Goal: Task Accomplishment & Management: Manage account settings

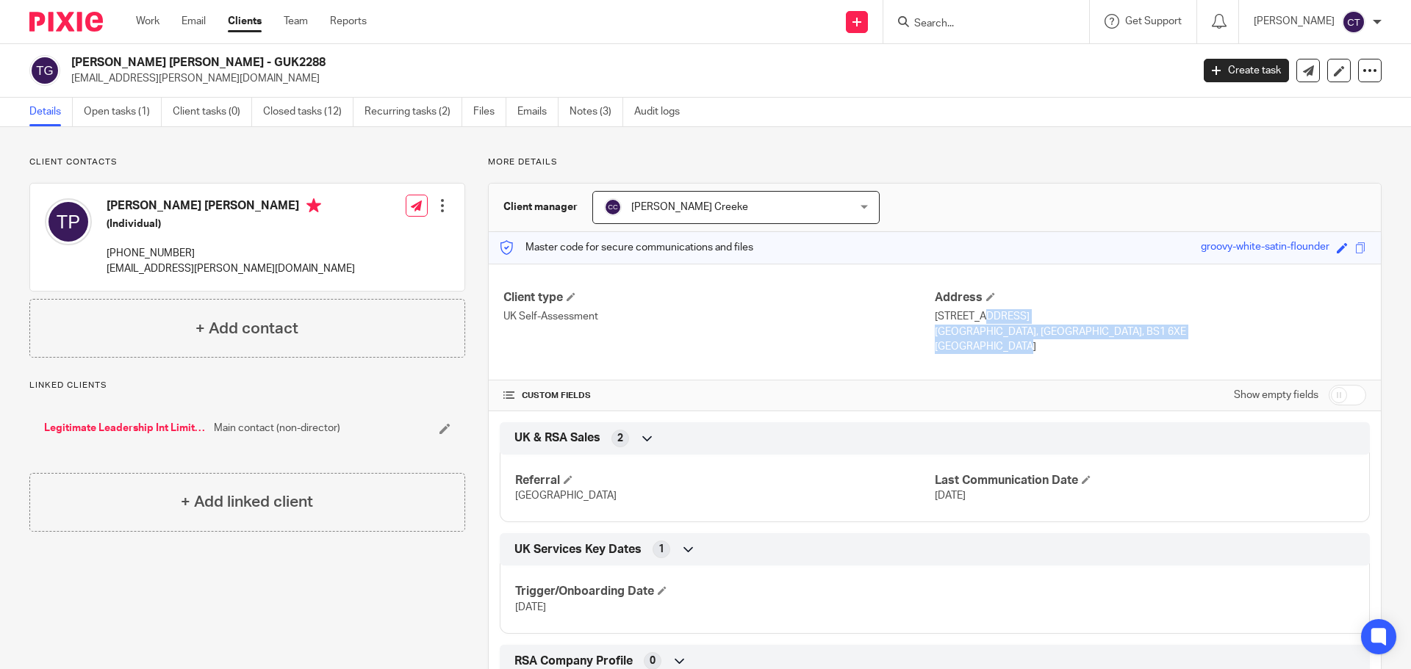
drag, startPoint x: 1029, startPoint y: 354, endPoint x: 928, endPoint y: 317, distance: 107.4
click at [928, 317] on div "Client type UK Self-Assessment Address 9 Westbrooke Court, Cumberland Close, Br…" at bounding box center [935, 323] width 892 height 118
copy div "9 Westbrooke Court, Cumberland Close, Bristol Bristol, United Kingdom, BS1 6XE …"
click at [184, 58] on h2 "[PERSON_NAME] [PERSON_NAME] - GUK2288" at bounding box center [515, 62] width 888 height 15
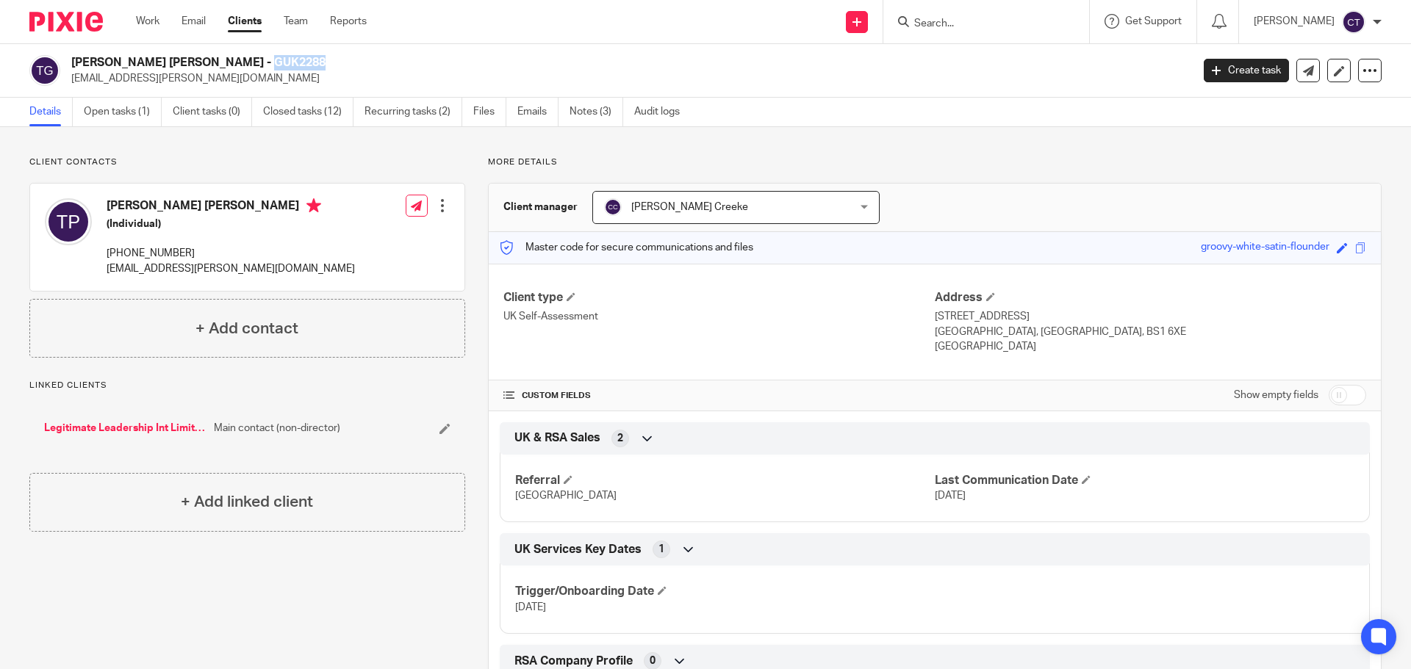
copy h2 "GUK2288"
drag, startPoint x: 148, startPoint y: 63, endPoint x: 75, endPoint y: 62, distance: 73.5
click at [75, 62] on h2 "Teigue Payne - GUK2288" at bounding box center [515, 62] width 888 height 15
drag, startPoint x: 75, startPoint y: 62, endPoint x: 122, endPoint y: 62, distance: 47.0
click at [122, 62] on h2 "Teigue Payne - GUK2288" at bounding box center [515, 62] width 888 height 15
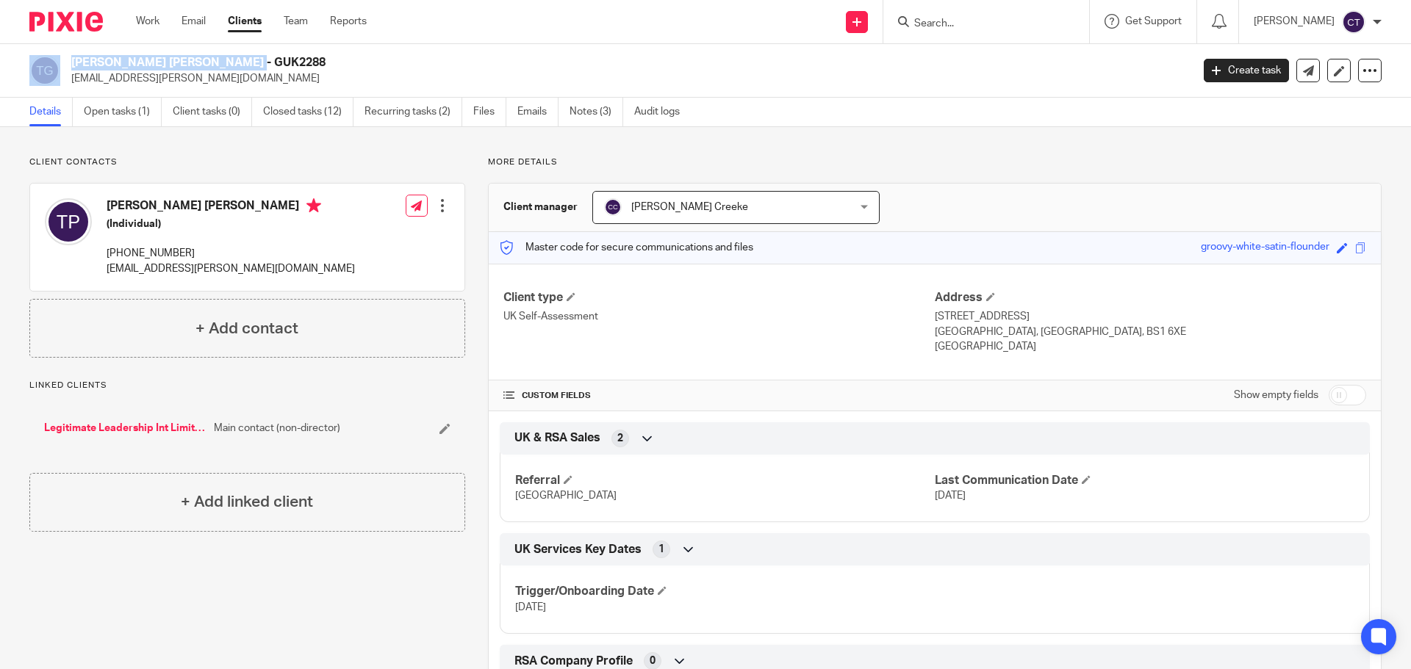
drag, startPoint x: 148, startPoint y: 62, endPoint x: 62, endPoint y: 61, distance: 86.0
click at [62, 61] on div "Teigue Payne - GUK2288 teigue.payne@gmail.com" at bounding box center [605, 70] width 1152 height 31
copy div "Teigue Payne"
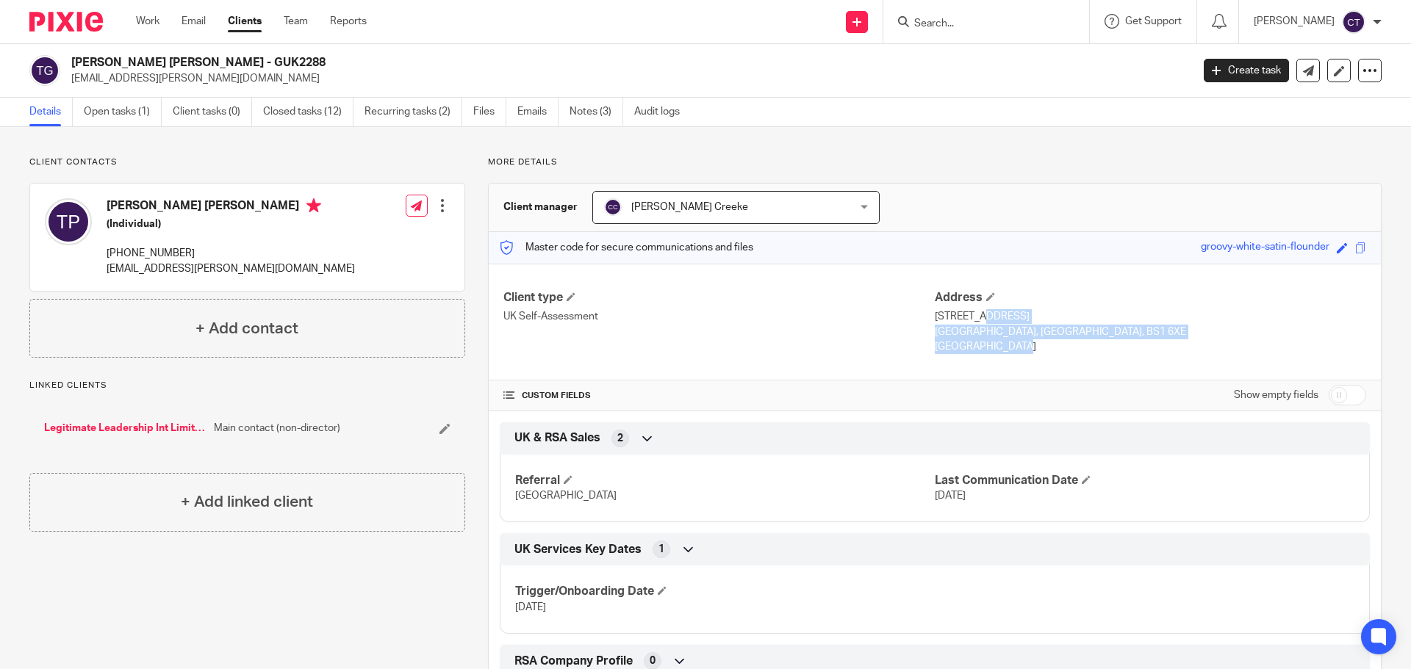
drag, startPoint x: 1023, startPoint y: 345, endPoint x: 929, endPoint y: 322, distance: 97.5
click at [934, 322] on div "Address 9 Westbrooke Court, Cumberland Close, Bristol Bristol, United Kingdom, …" at bounding box center [1149, 322] width 431 height 65
copy div "9 Westbrooke Court, Cumberland Close, Bristol Bristol, United Kingdom, BS1 6XE …"
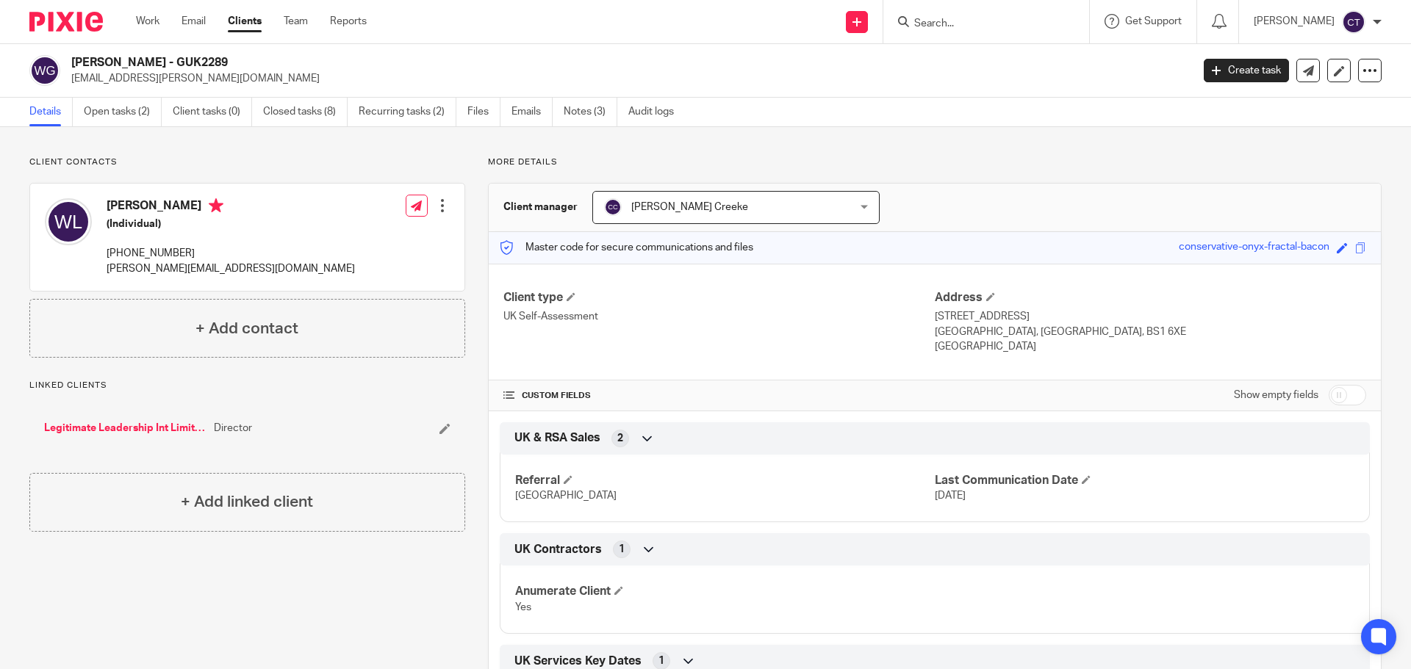
click at [212, 65] on h2 "[PERSON_NAME] - GUK2289" at bounding box center [515, 62] width 888 height 15
drag, startPoint x: 214, startPoint y: 65, endPoint x: 257, endPoint y: 76, distance: 44.7
click at [257, 73] on p "teigue.payne@gmail.com" at bounding box center [626, 78] width 1110 height 15
click at [224, 64] on h2 "[PERSON_NAME] - GUK2289" at bounding box center [515, 62] width 888 height 15
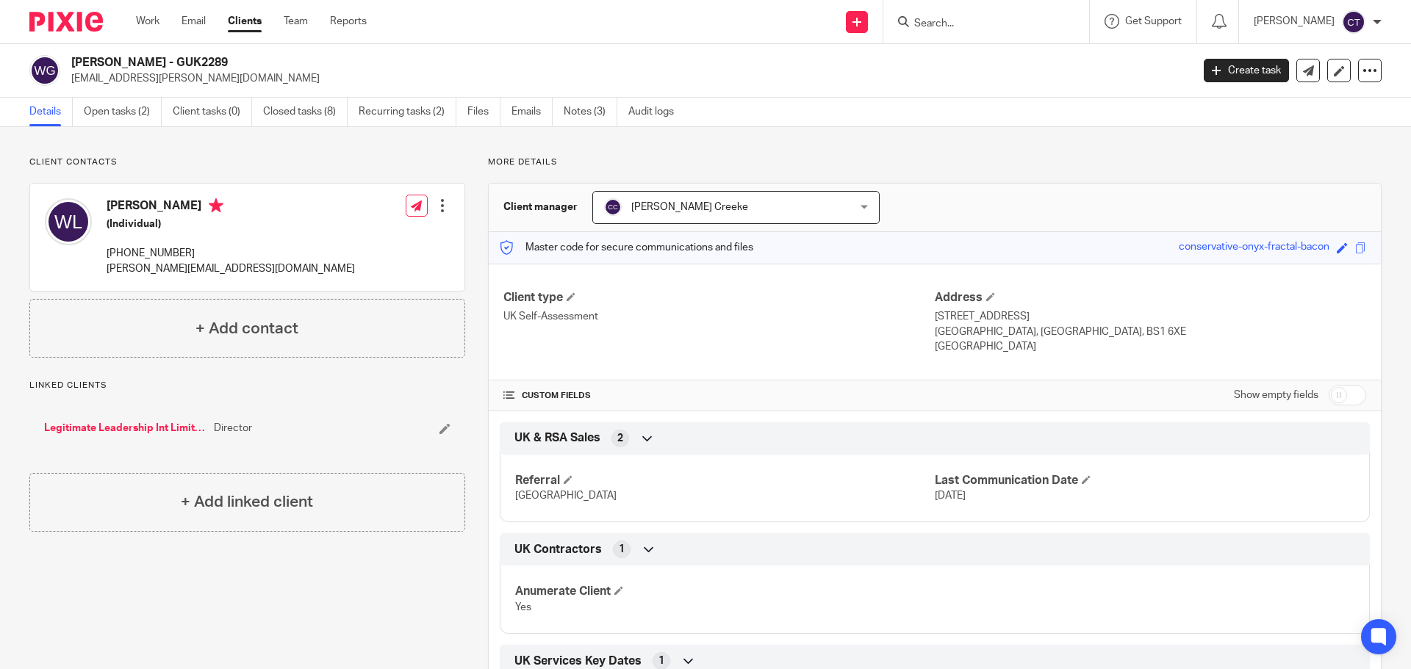
click at [224, 64] on h2 "[PERSON_NAME] - GUK2289" at bounding box center [515, 62] width 888 height 15
copy h2 "GUK2289"
drag, startPoint x: 175, startPoint y: 58, endPoint x: 75, endPoint y: 63, distance: 100.0
click at [75, 63] on h2 "Wendy Lambourne - GUK2289" at bounding box center [515, 62] width 888 height 15
copy h2 "Wendy Lambourne"
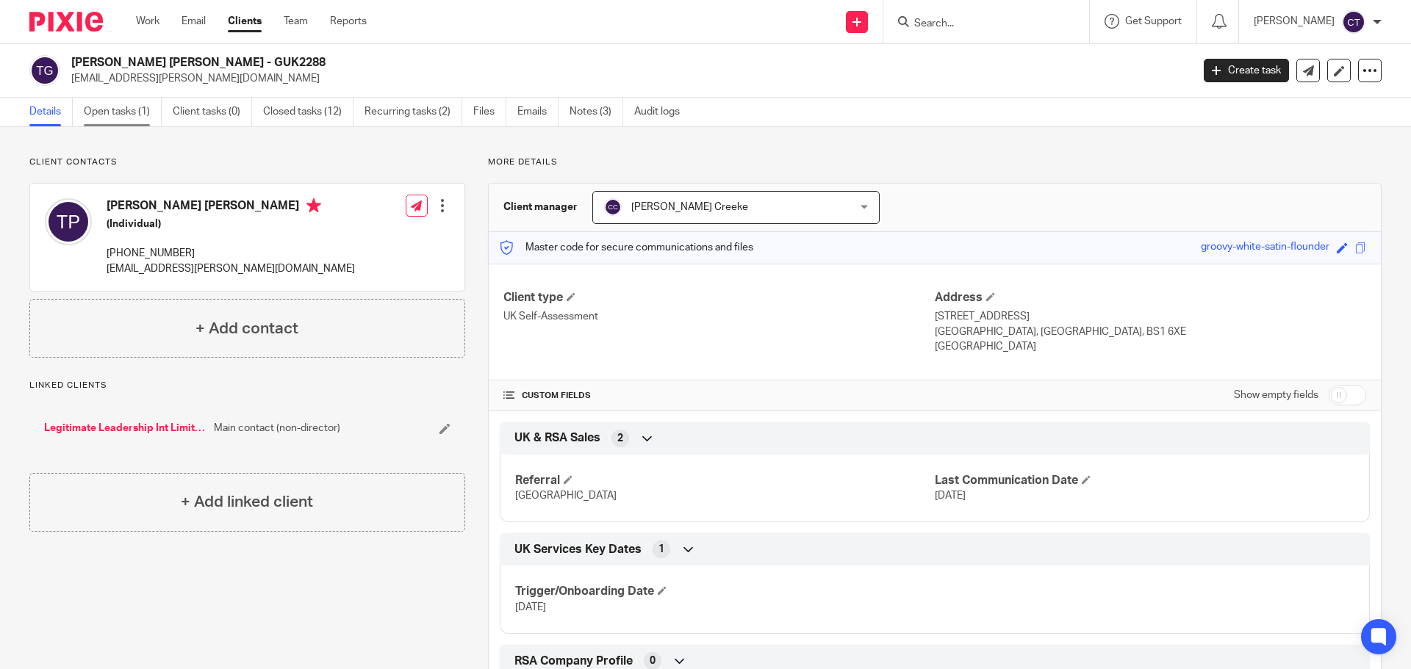
click at [139, 119] on link "Open tasks (1)" at bounding box center [123, 112] width 78 height 29
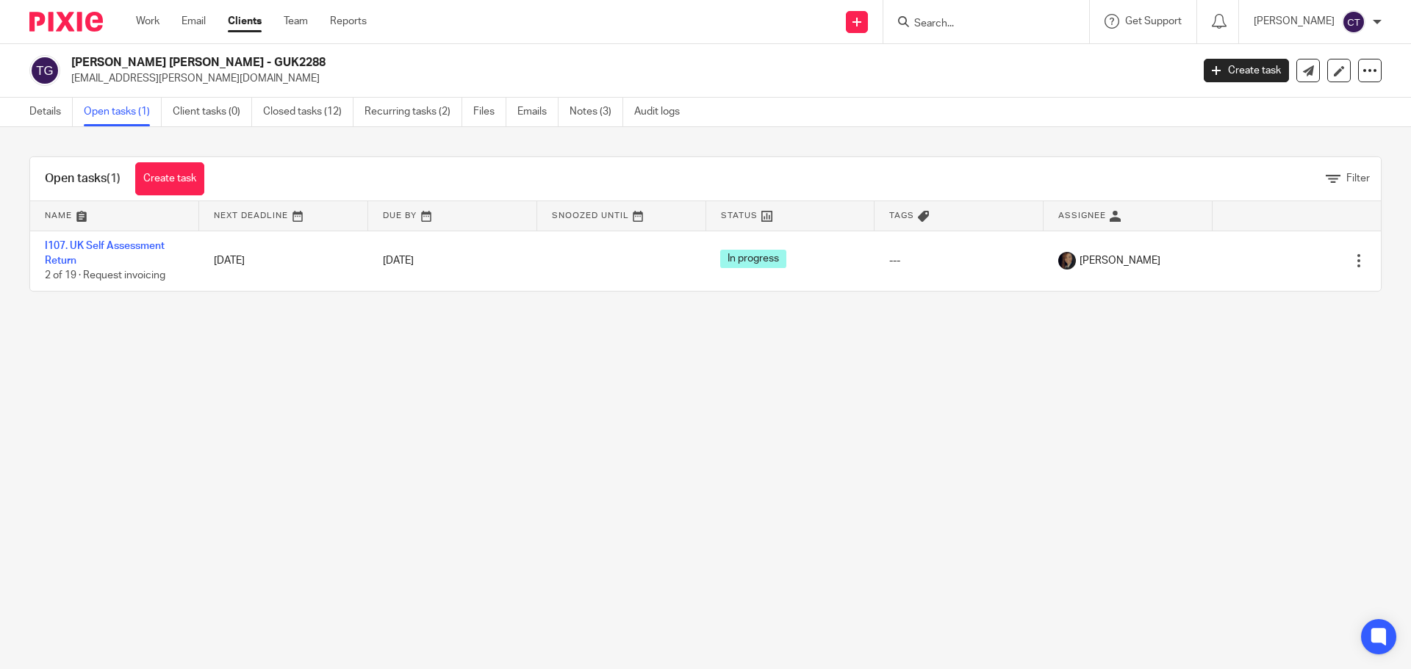
click at [176, 167] on link "Create task" at bounding box center [169, 178] width 69 height 33
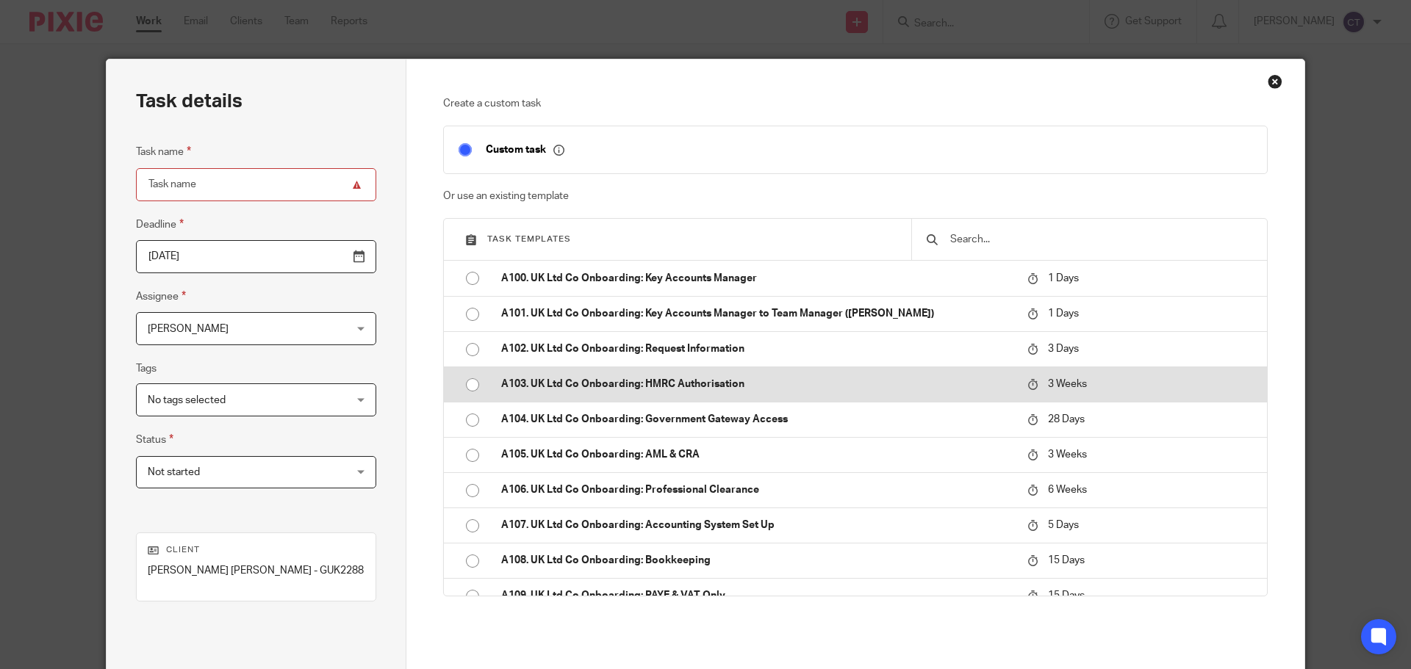
click at [471, 383] on input "radio" at bounding box center [472, 385] width 28 height 28
type input "[DATE]"
type input "A103. UK Ltd Co Onboarding: HMRC Authorisation"
checkbox input "false"
radio input "false"
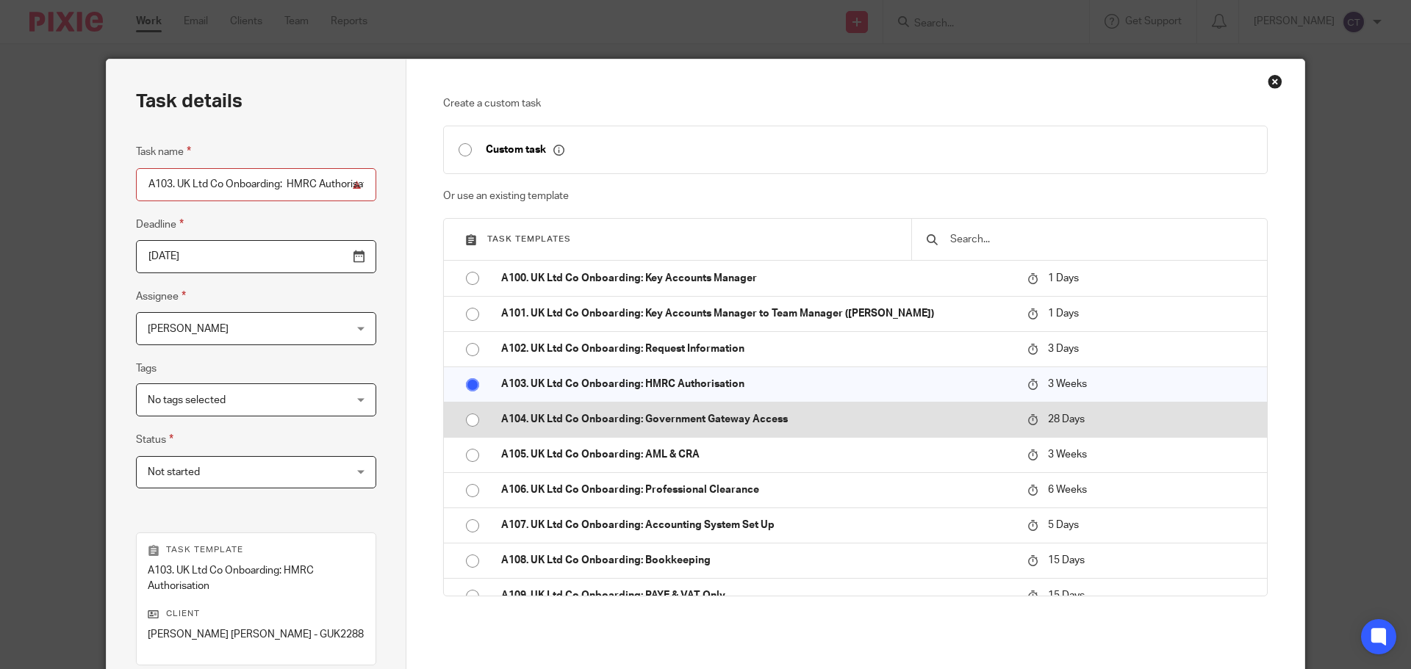
click at [470, 418] on input "radio" at bounding box center [472, 420] width 28 height 28
type input "2025-09-17"
type input "A104. UK Ltd Co Onboarding: Government Gateway Access"
radio input "false"
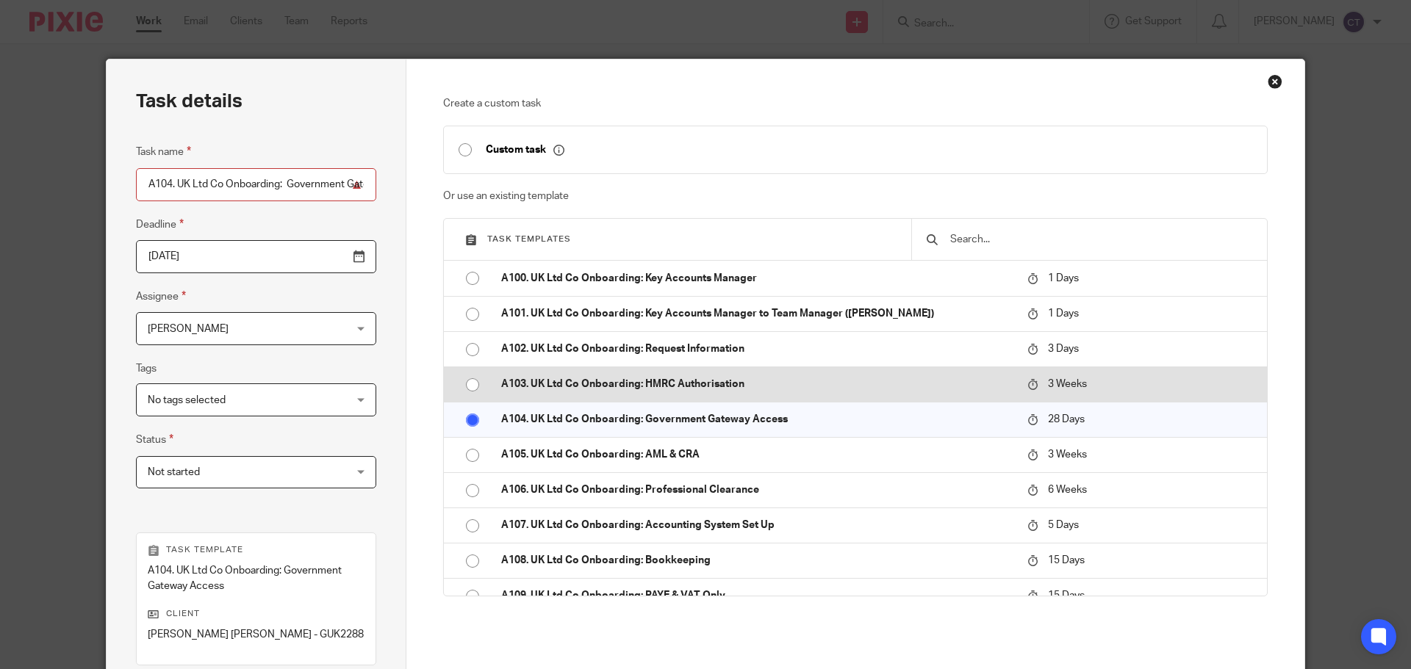
click at [462, 384] on input "radio" at bounding box center [472, 385] width 28 height 28
type input "2025-09-10"
type input "A103. UK Ltd Co Onboarding: HMRC Authorisation"
radio input "false"
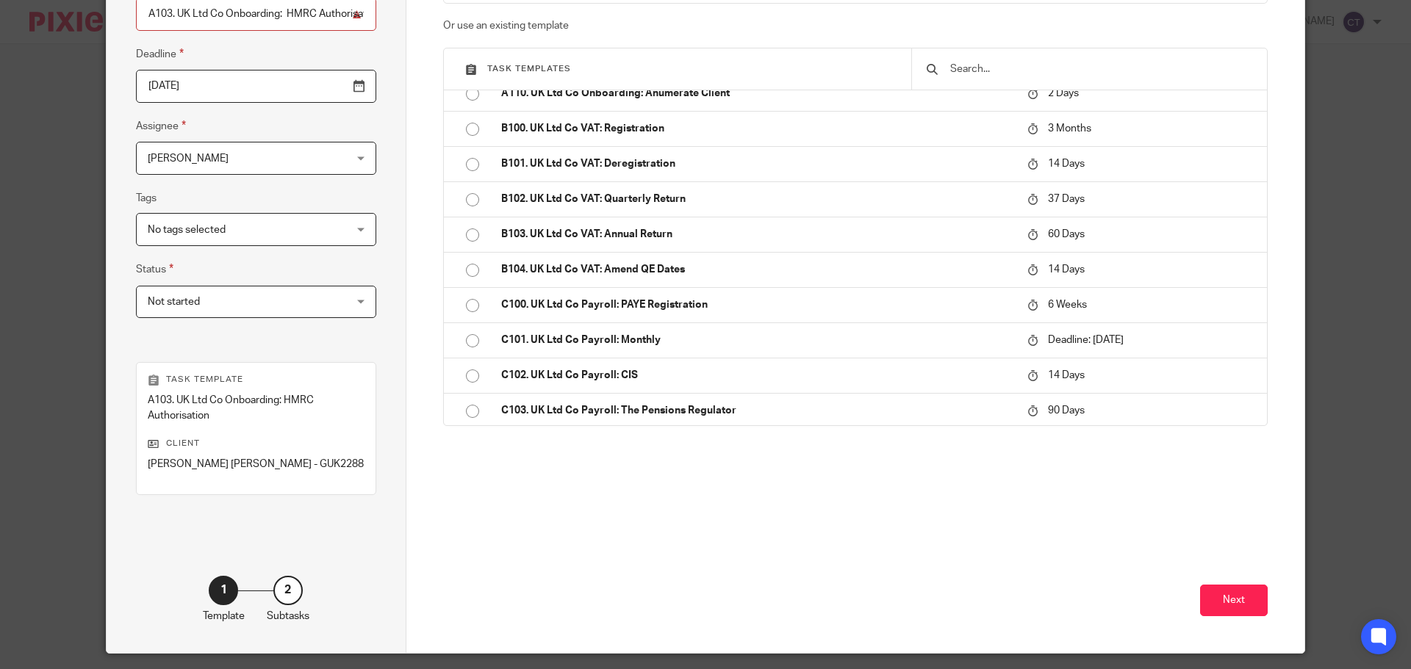
scroll to position [214, 0]
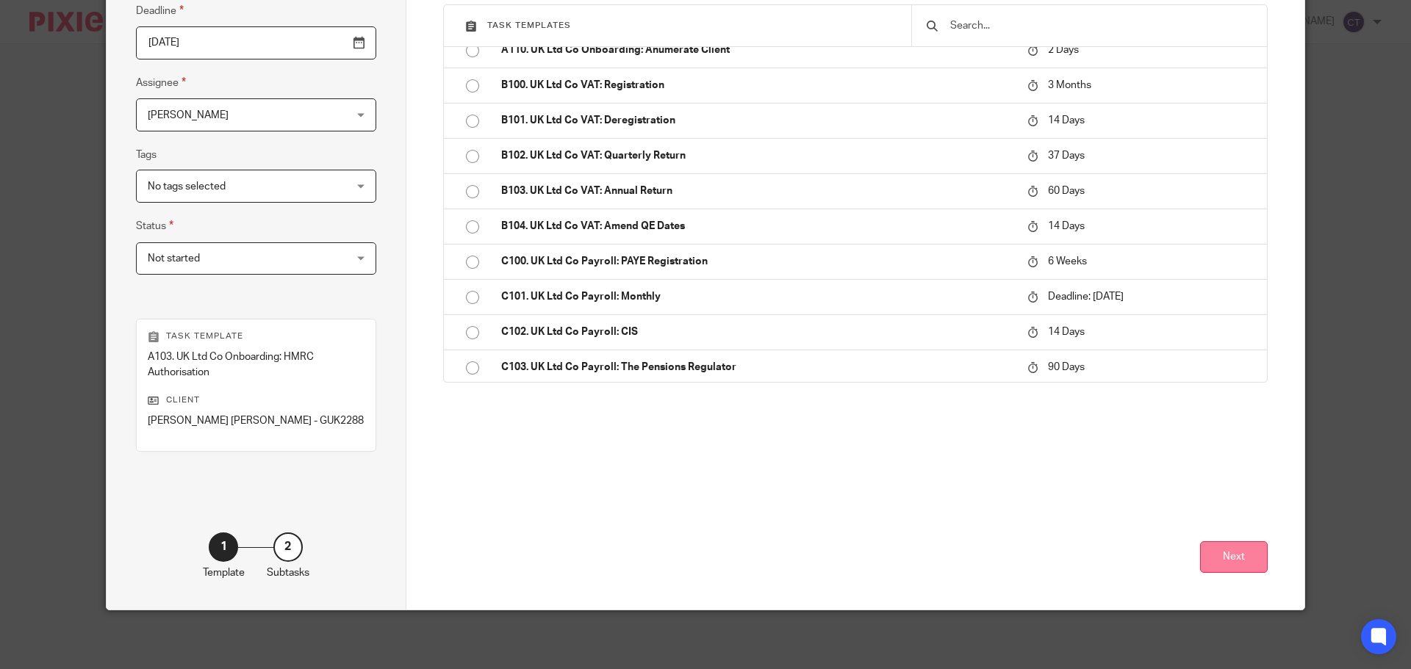
click at [1229, 561] on button "Next" at bounding box center [1234, 557] width 68 height 32
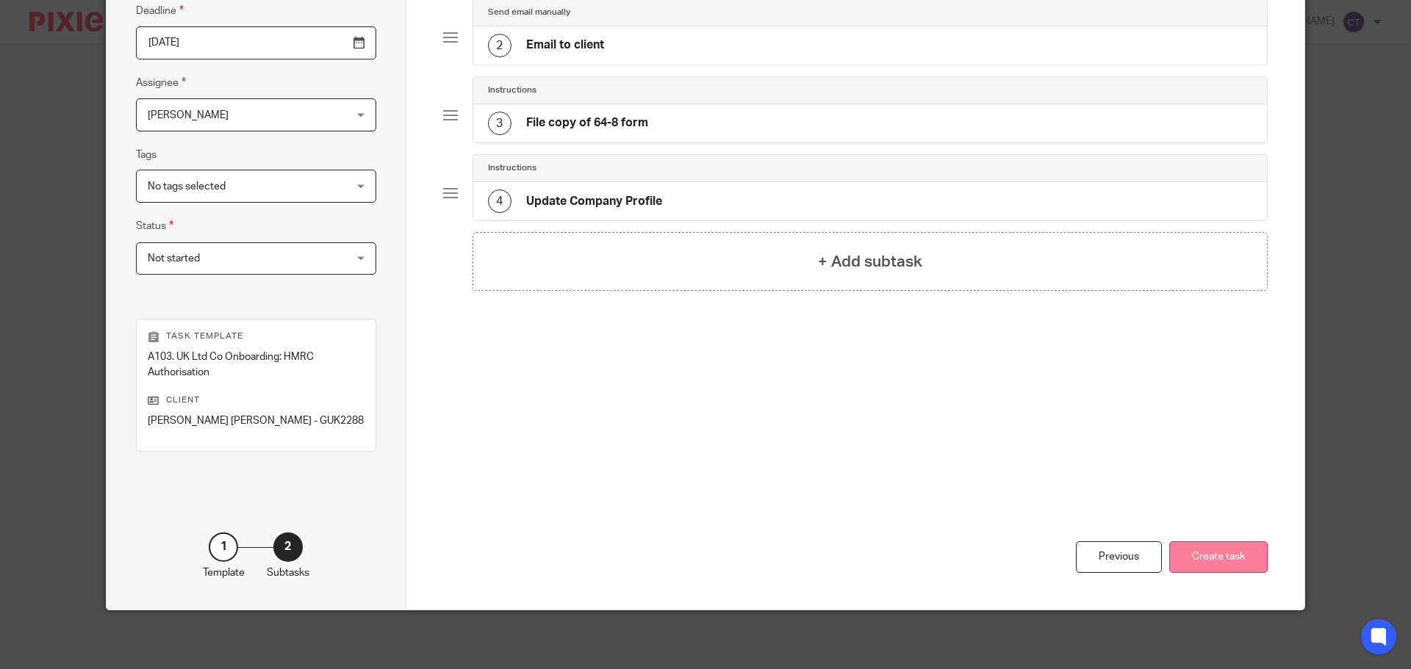
click at [1211, 563] on button "Create task" at bounding box center [1218, 557] width 98 height 32
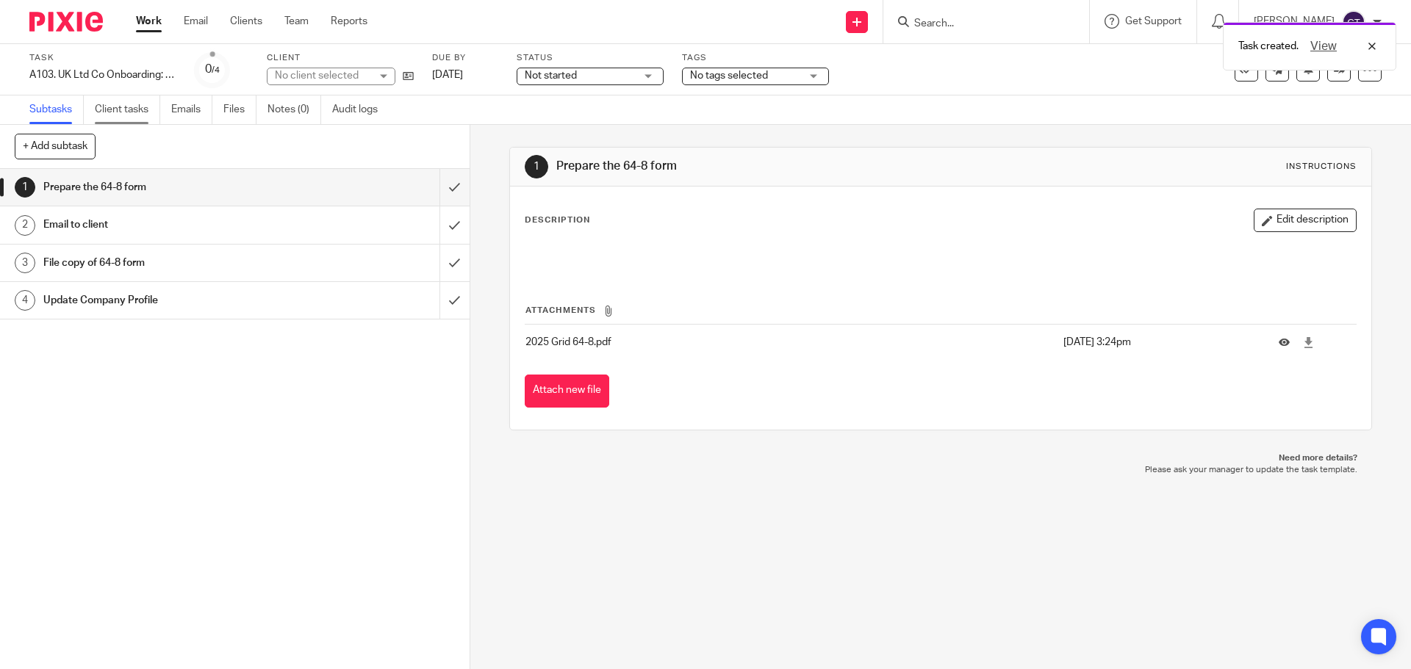
click at [123, 109] on link "Client tasks" at bounding box center [127, 110] width 65 height 29
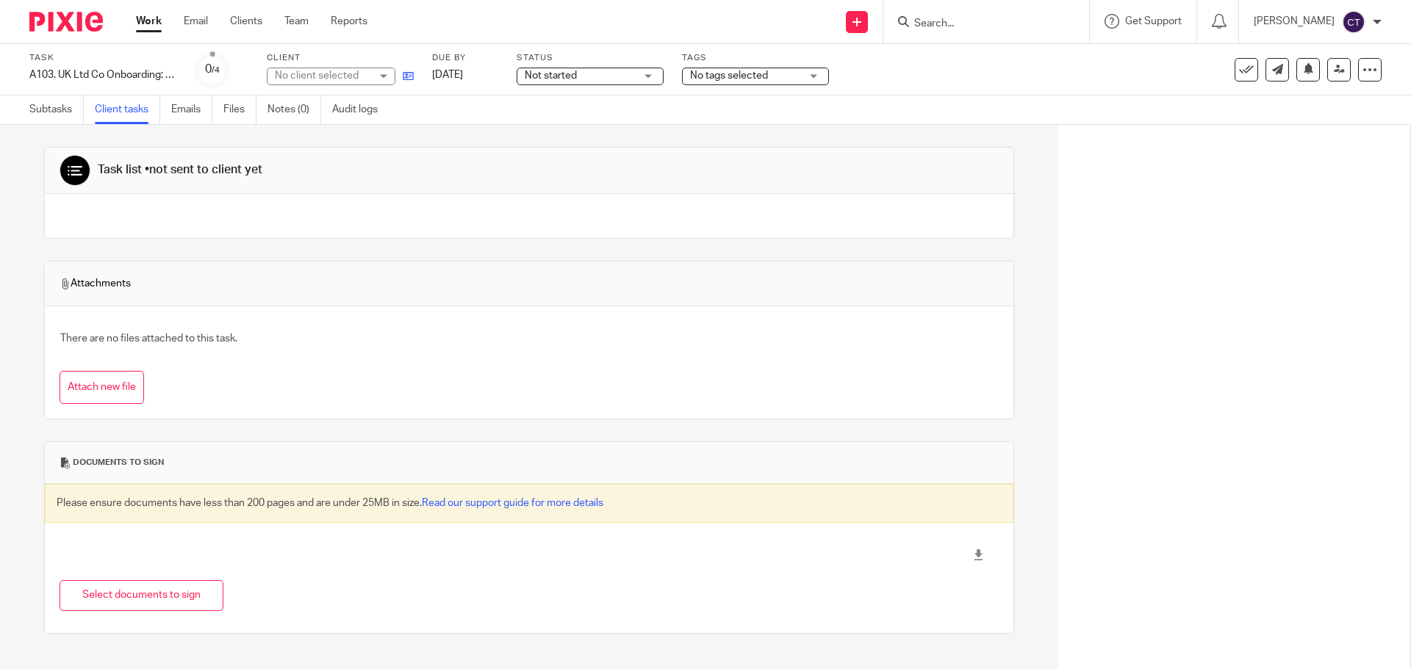
click at [406, 79] on icon at bounding box center [408, 76] width 11 height 11
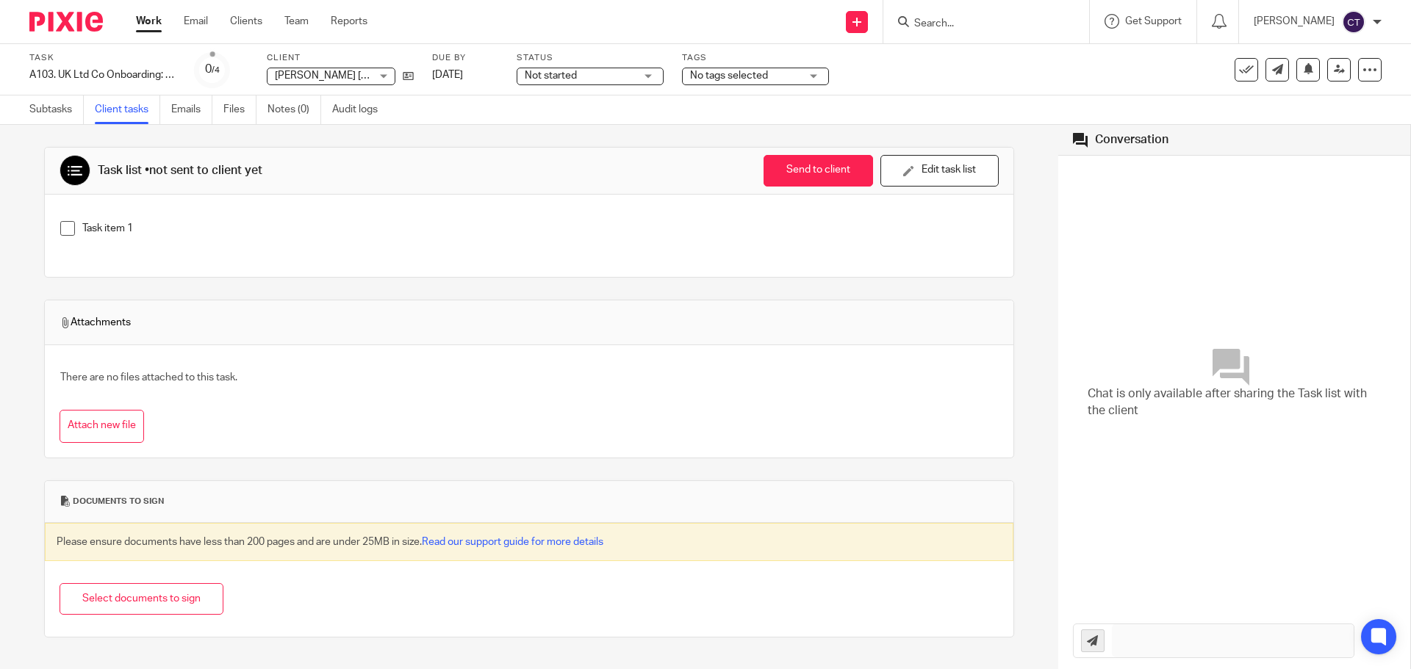
click at [153, 21] on link "Work" at bounding box center [149, 21] width 26 height 15
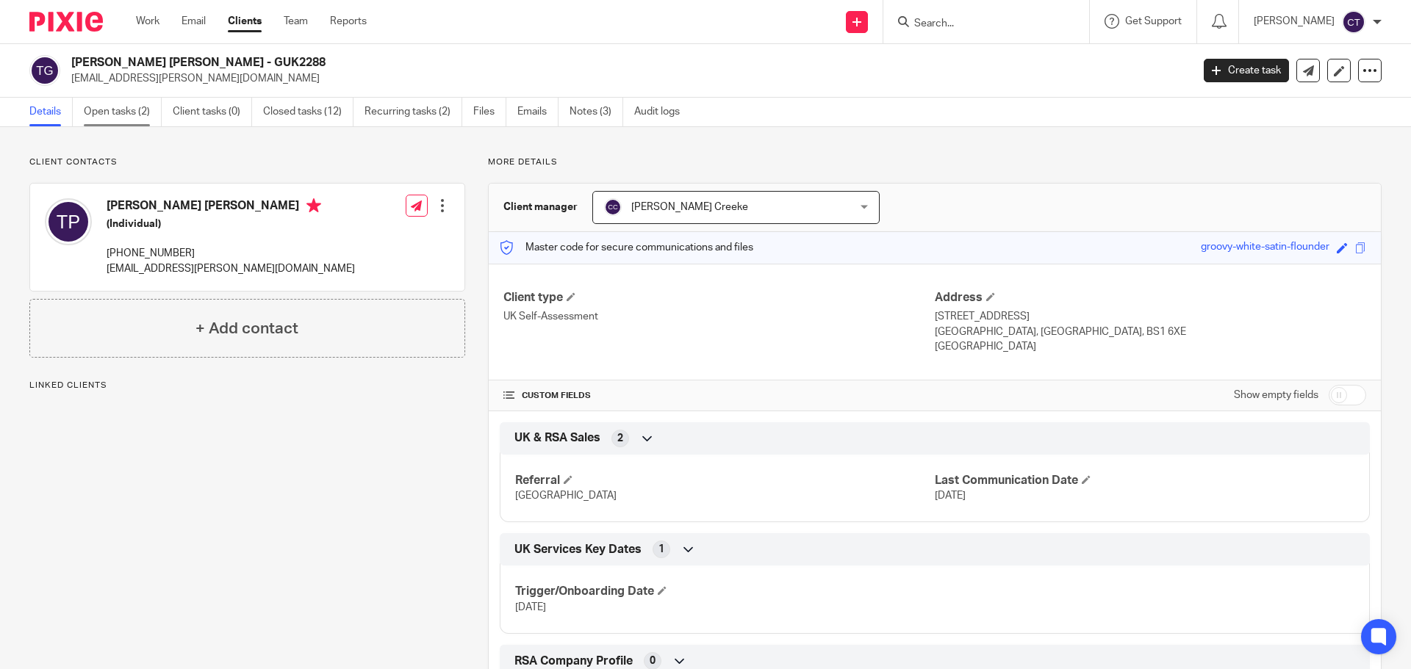
drag, startPoint x: 0, startPoint y: 0, endPoint x: 123, endPoint y: 112, distance: 166.4
click at [123, 112] on link "Open tasks (2)" at bounding box center [123, 112] width 78 height 29
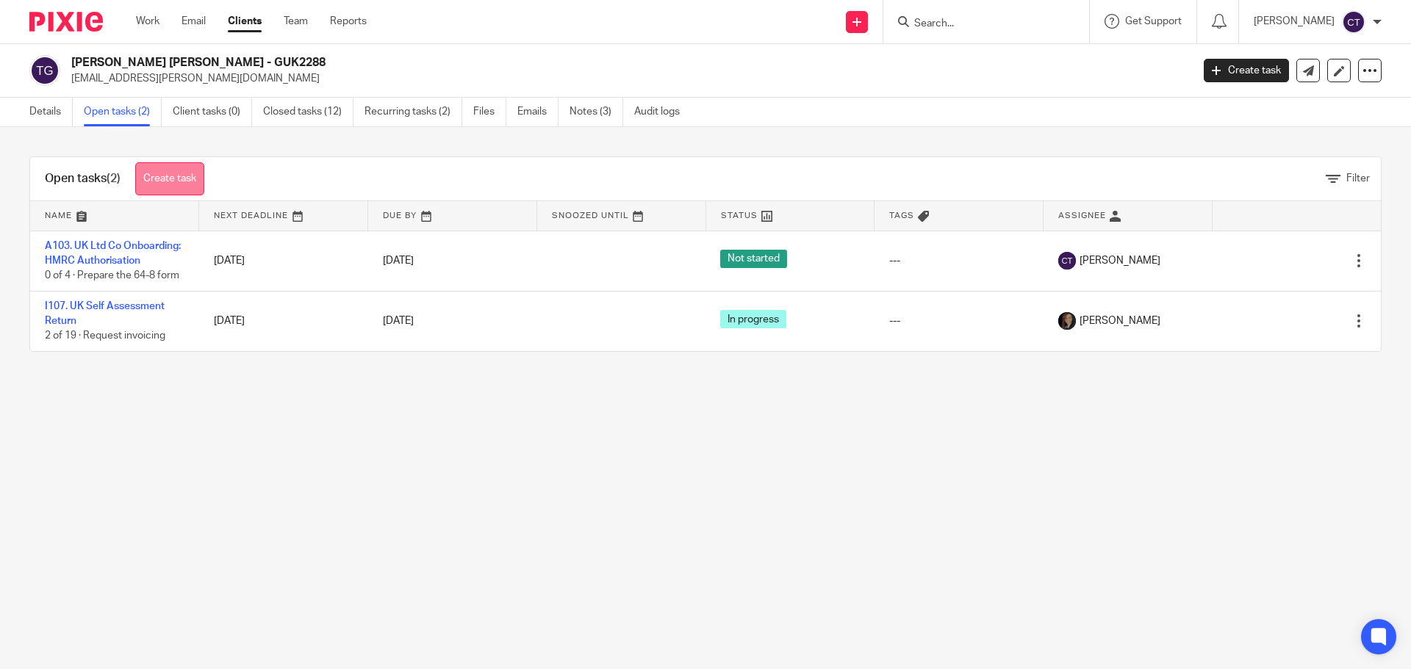
click at [170, 174] on link "Create task" at bounding box center [169, 178] width 69 height 33
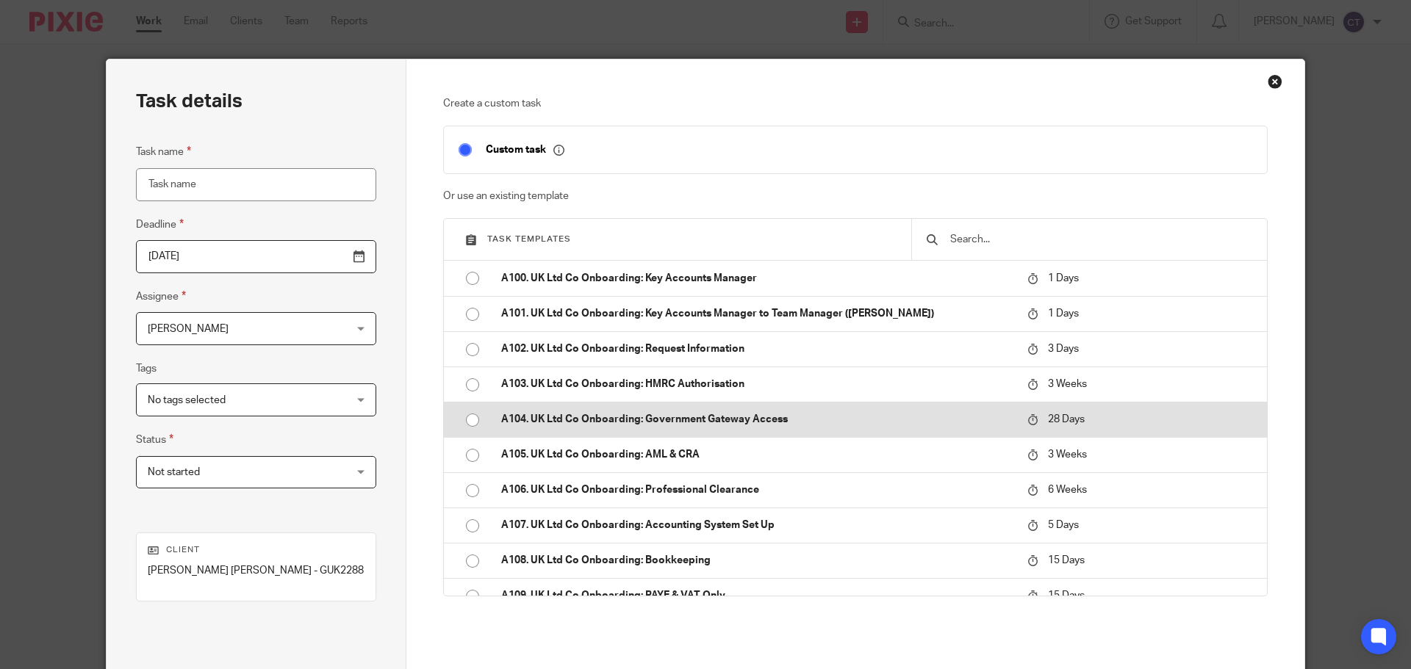
click at [463, 419] on input "radio" at bounding box center [472, 420] width 28 height 28
type input "2025-09-17"
type input "A104. UK Ltd Co Onboarding: Government Gateway Access"
checkbox input "false"
radio input "false"
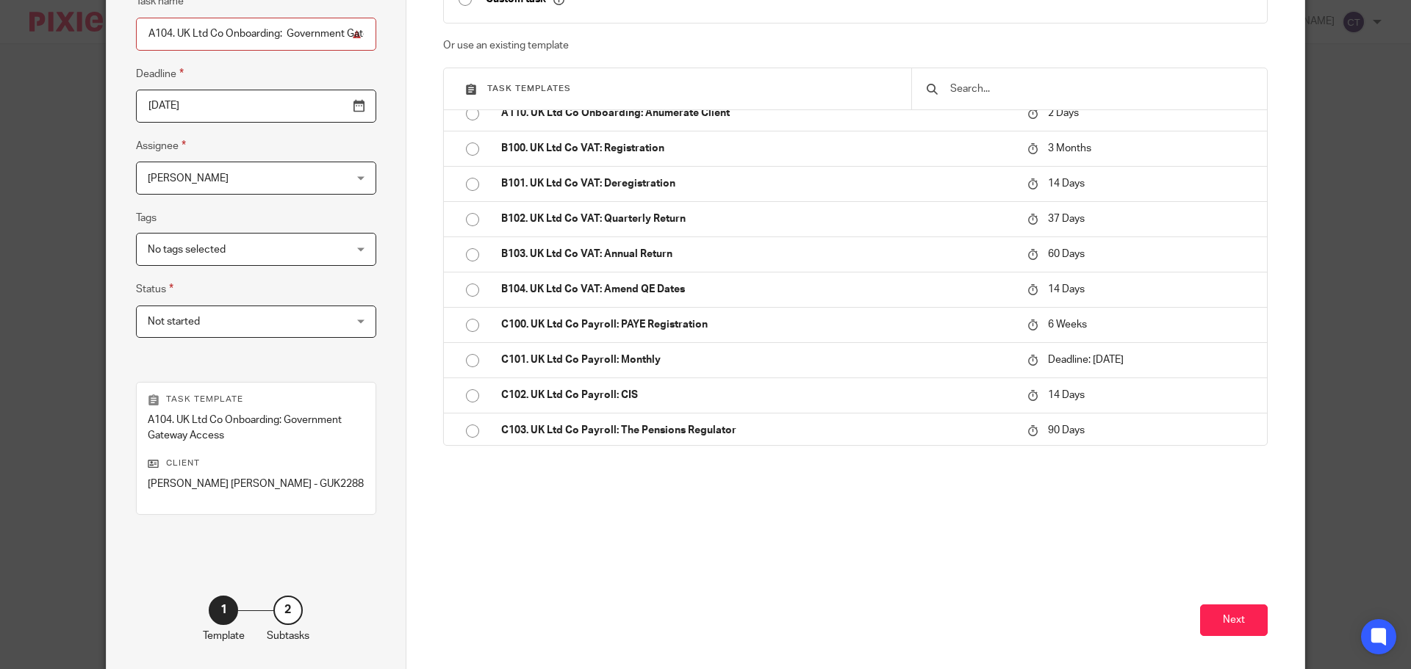
scroll to position [214, 0]
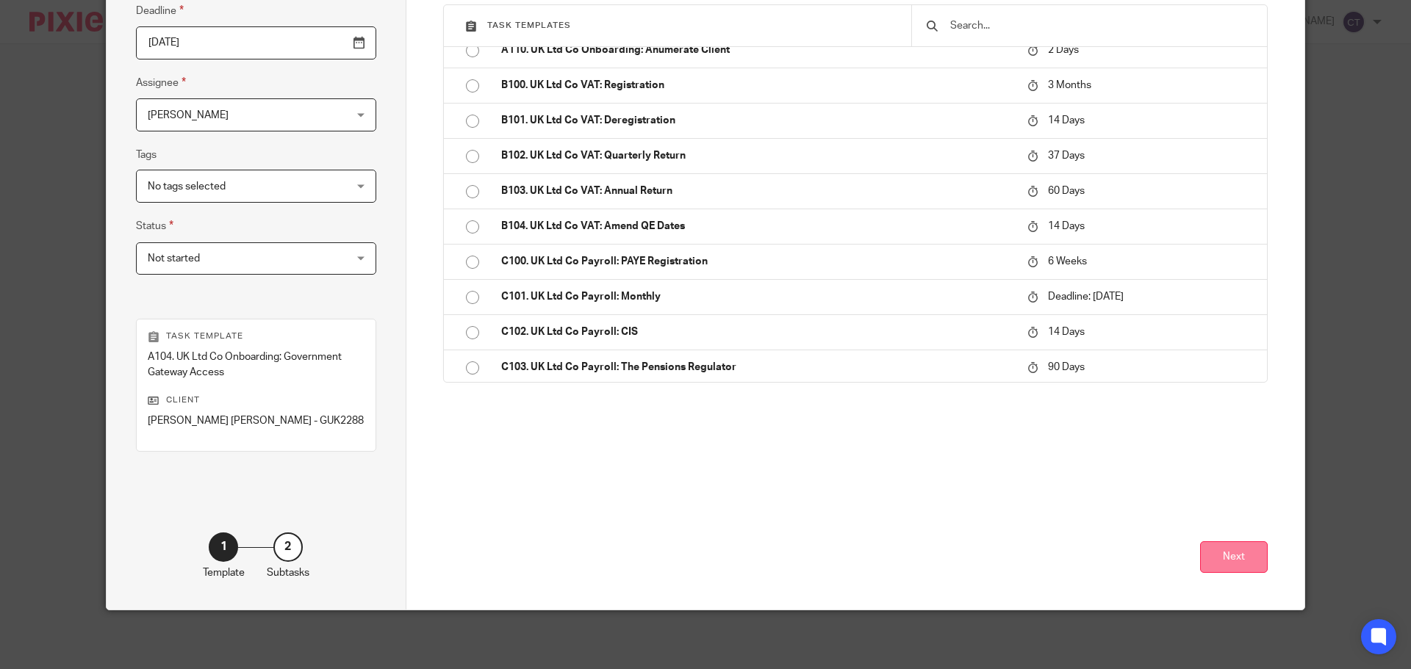
click at [1250, 561] on button "Next" at bounding box center [1234, 557] width 68 height 32
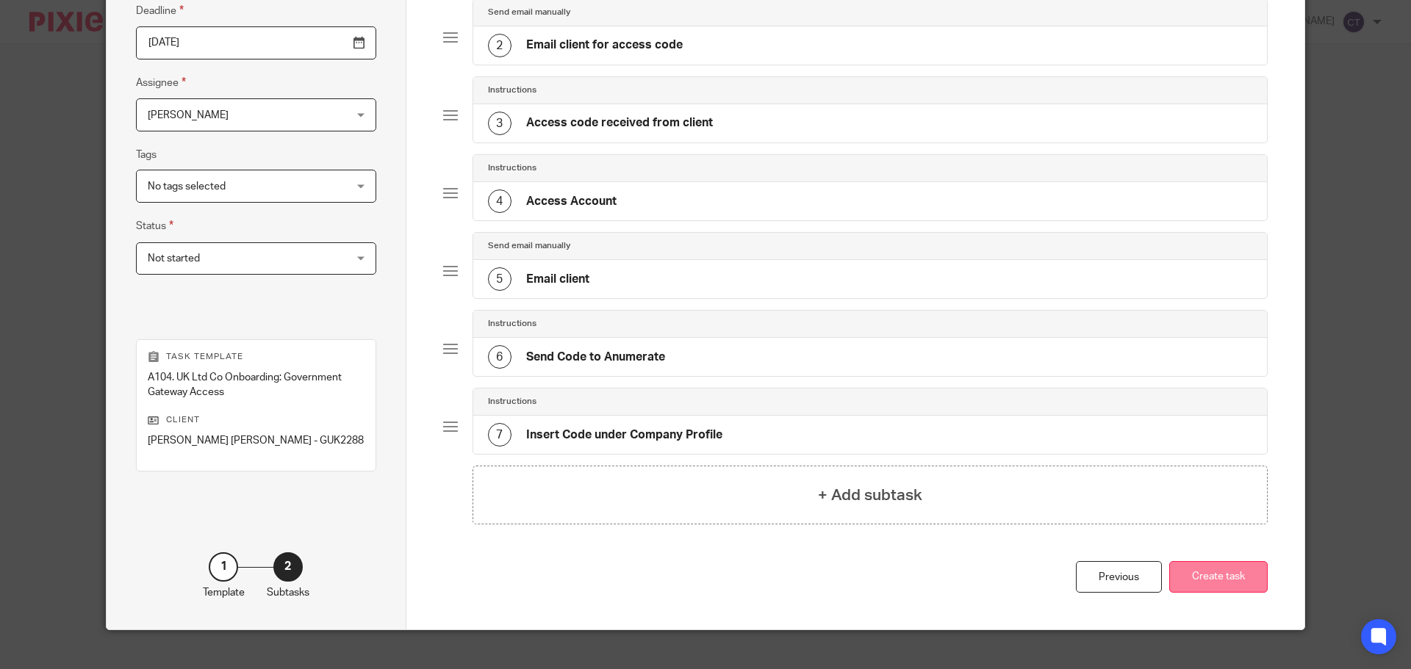
click at [1214, 574] on button "Create task" at bounding box center [1218, 577] width 98 height 32
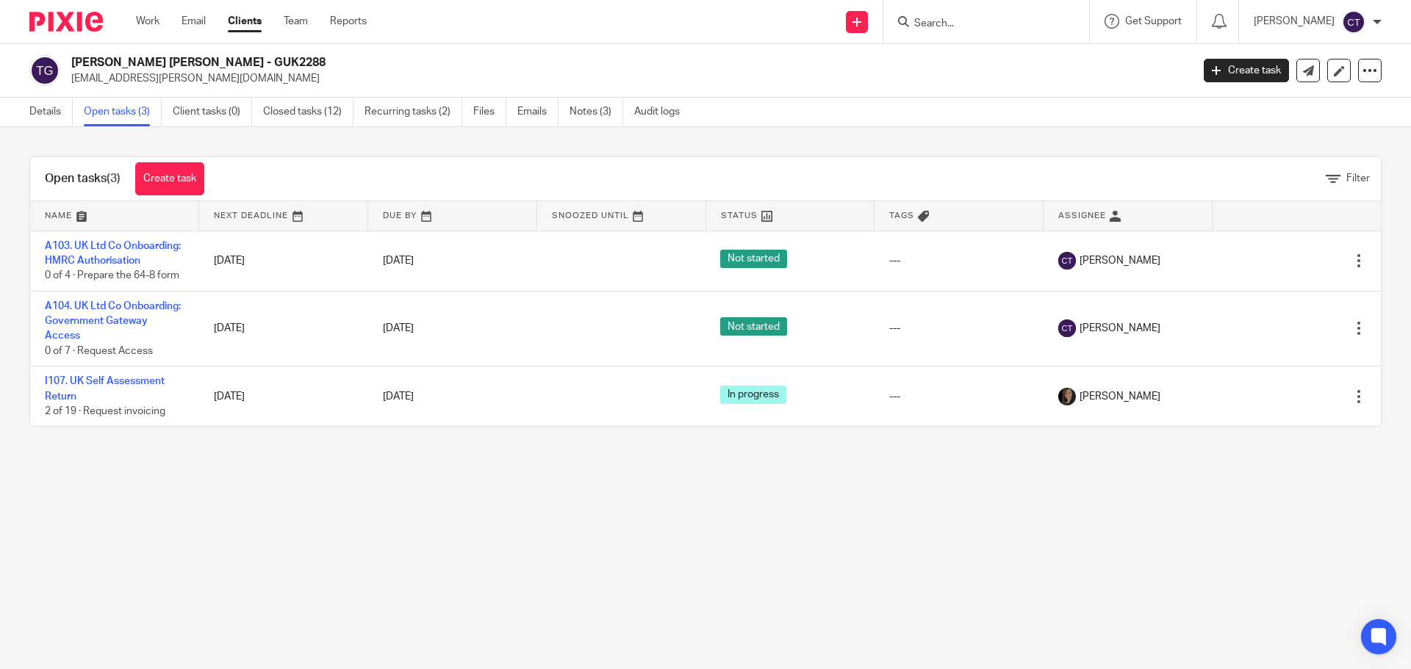
click at [187, 177] on link "Create task" at bounding box center [169, 178] width 69 height 33
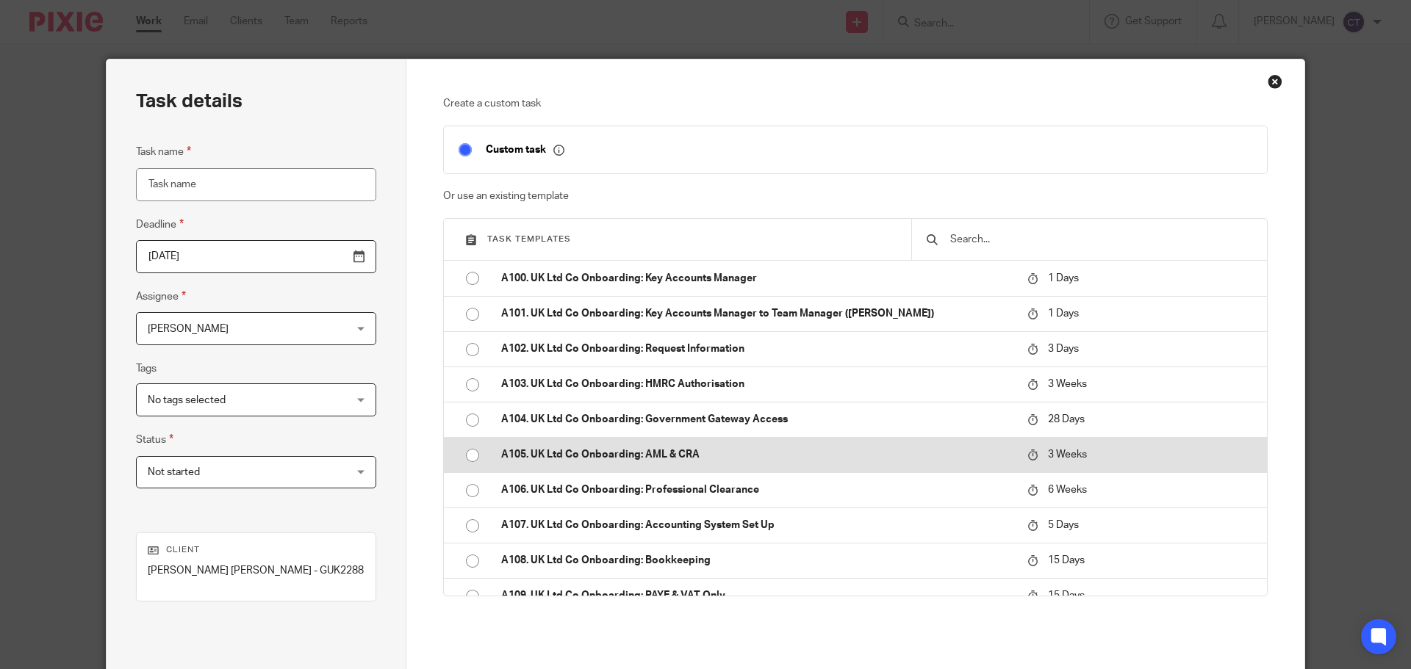
click at [461, 456] on input "radio" at bounding box center [472, 456] width 28 height 28
type input "2025-09-10"
type input "A105. UK Ltd Co Onboarding: AML & CRA"
checkbox input "false"
radio input "false"
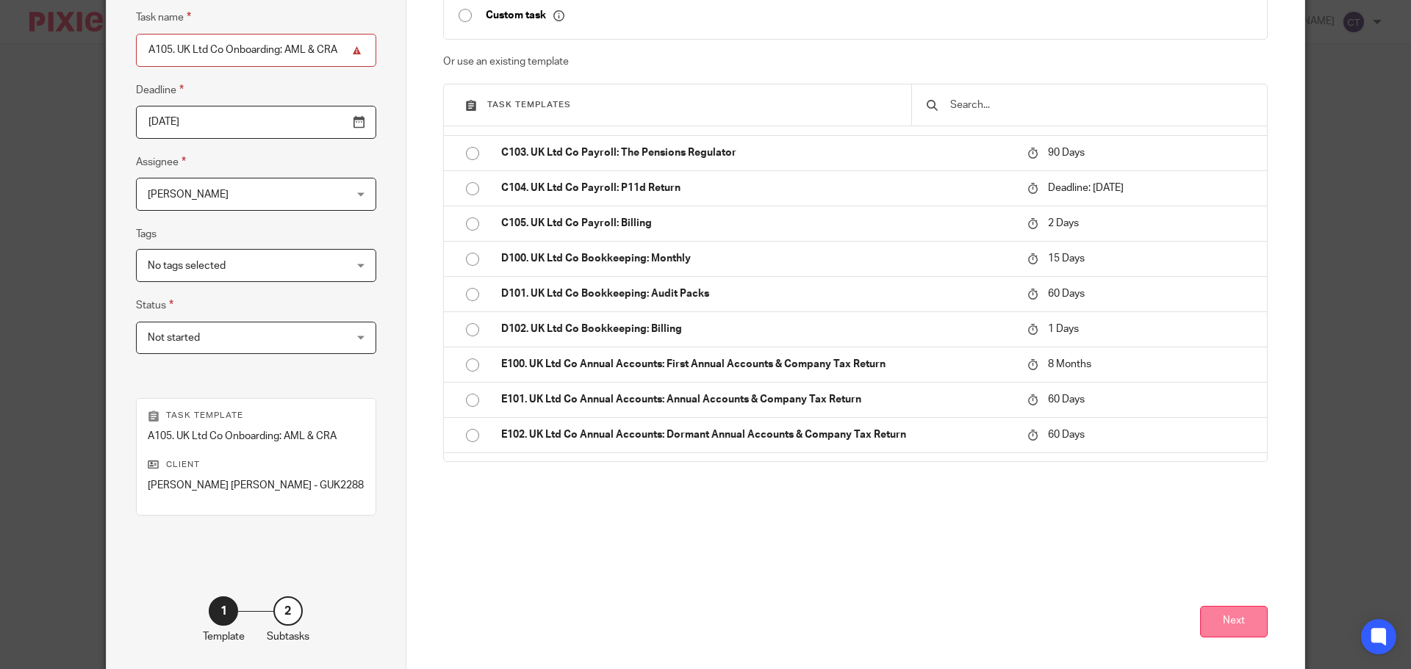
scroll to position [199, 0]
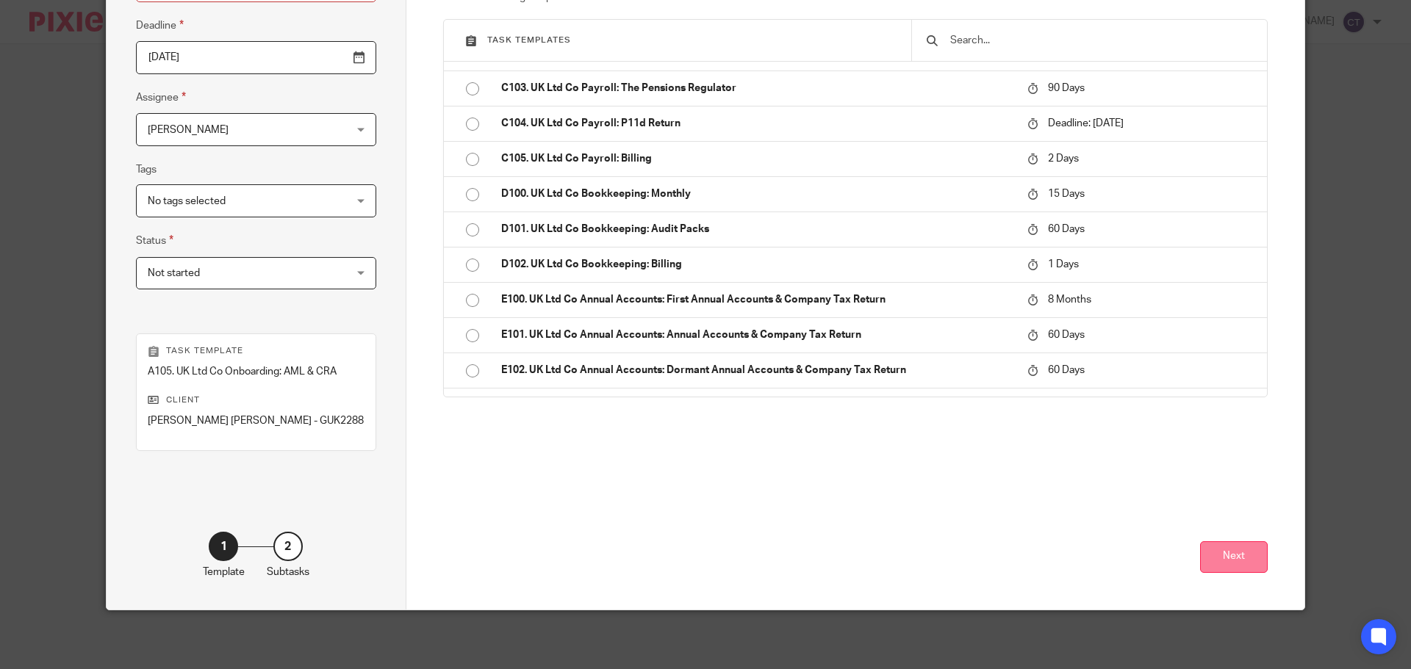
click at [1222, 548] on button "Next" at bounding box center [1234, 557] width 68 height 32
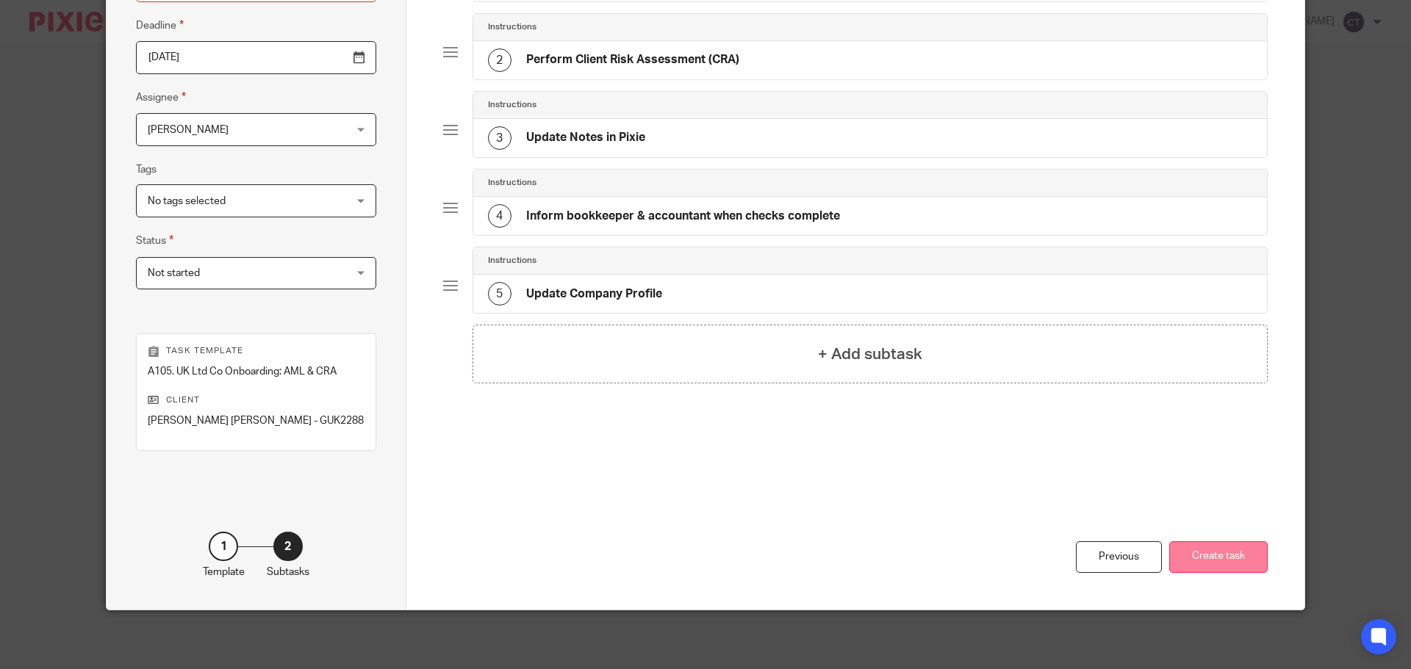
click at [1209, 566] on button "Create task" at bounding box center [1218, 557] width 98 height 32
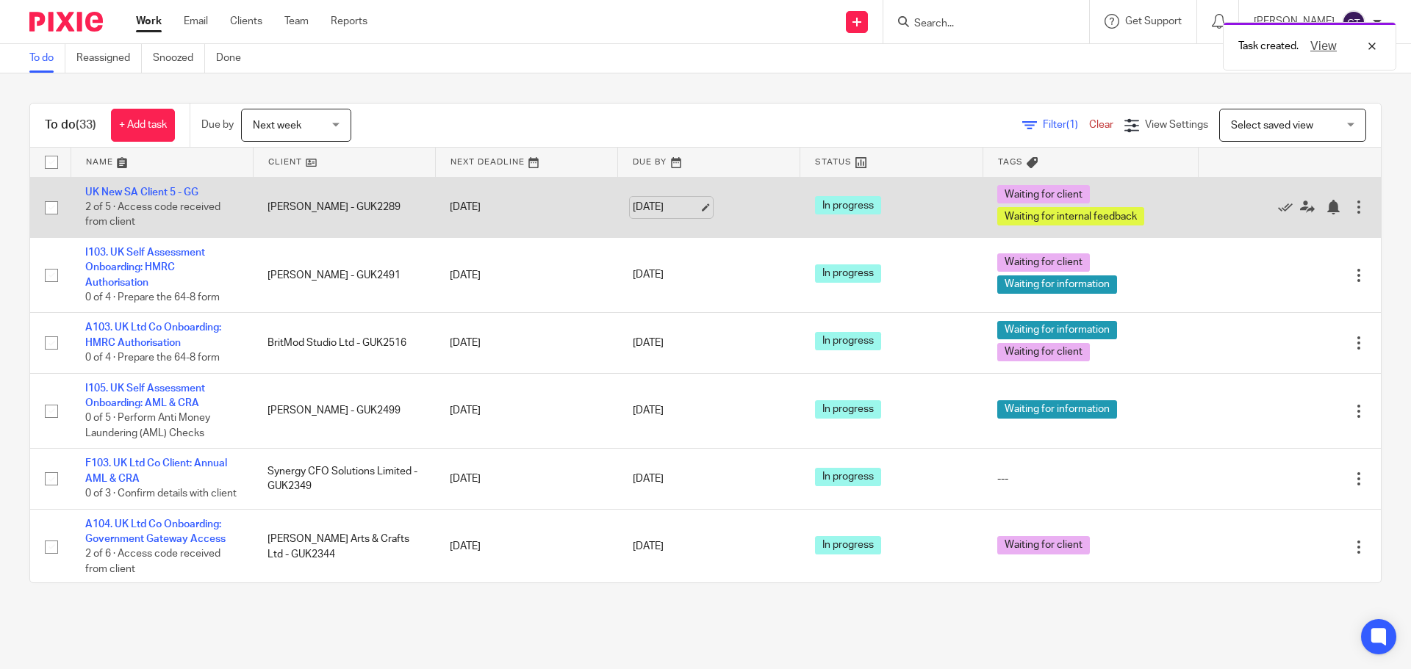
click at [654, 212] on link "20 Aug 2025" at bounding box center [666, 207] width 66 height 15
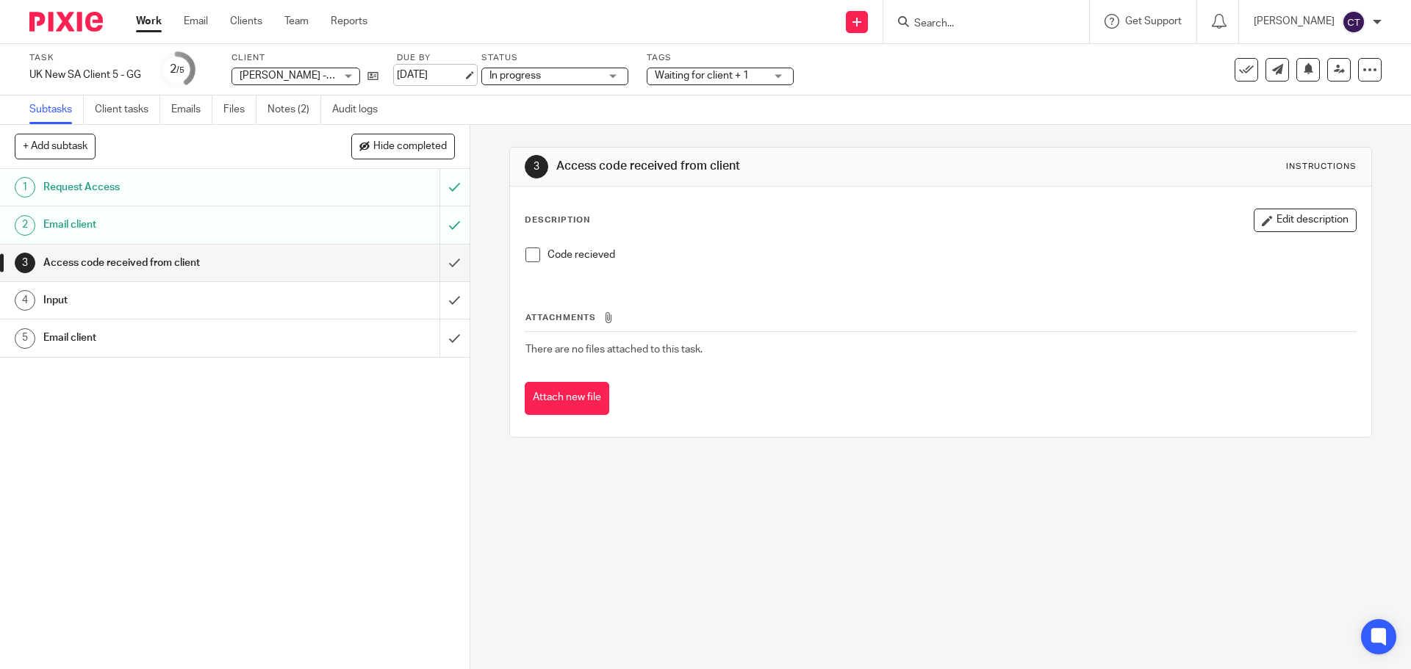
click at [455, 73] on link "20 Aug 2025" at bounding box center [430, 75] width 66 height 15
click at [298, 107] on link "Notes (2)" at bounding box center [294, 110] width 54 height 29
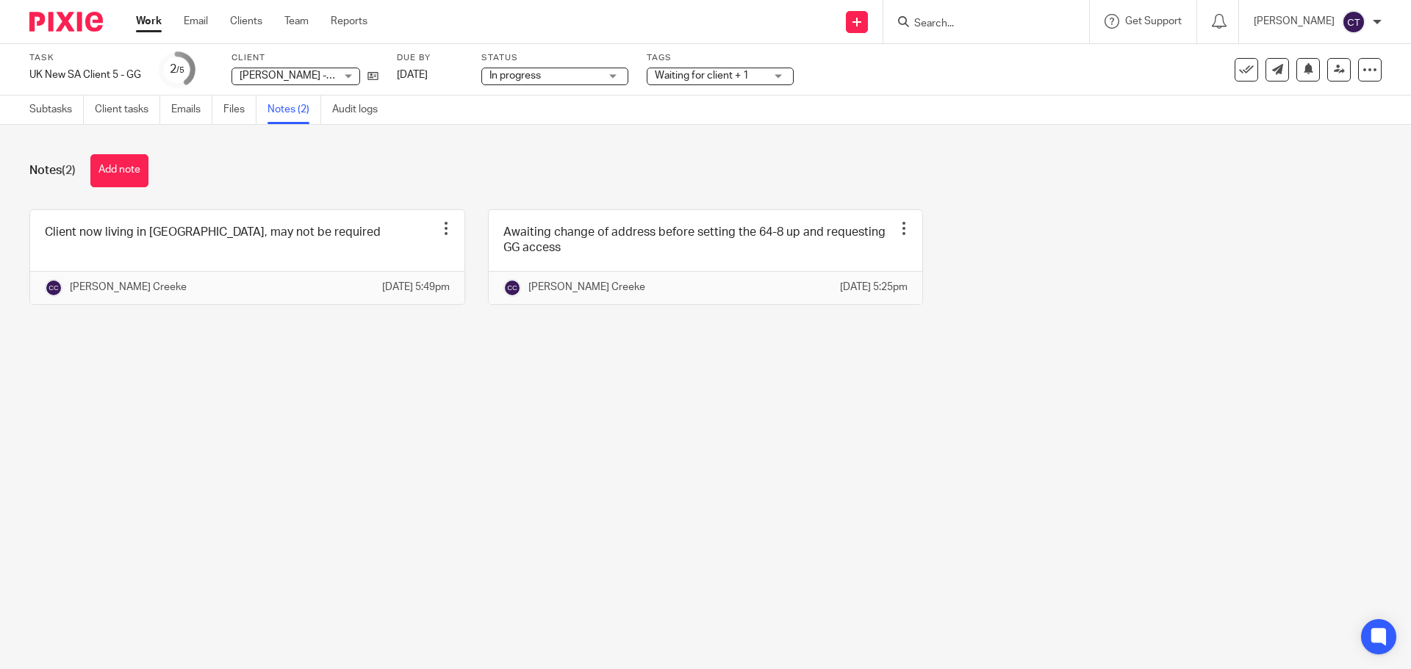
click at [111, 162] on button "Add note" at bounding box center [119, 170] width 58 height 33
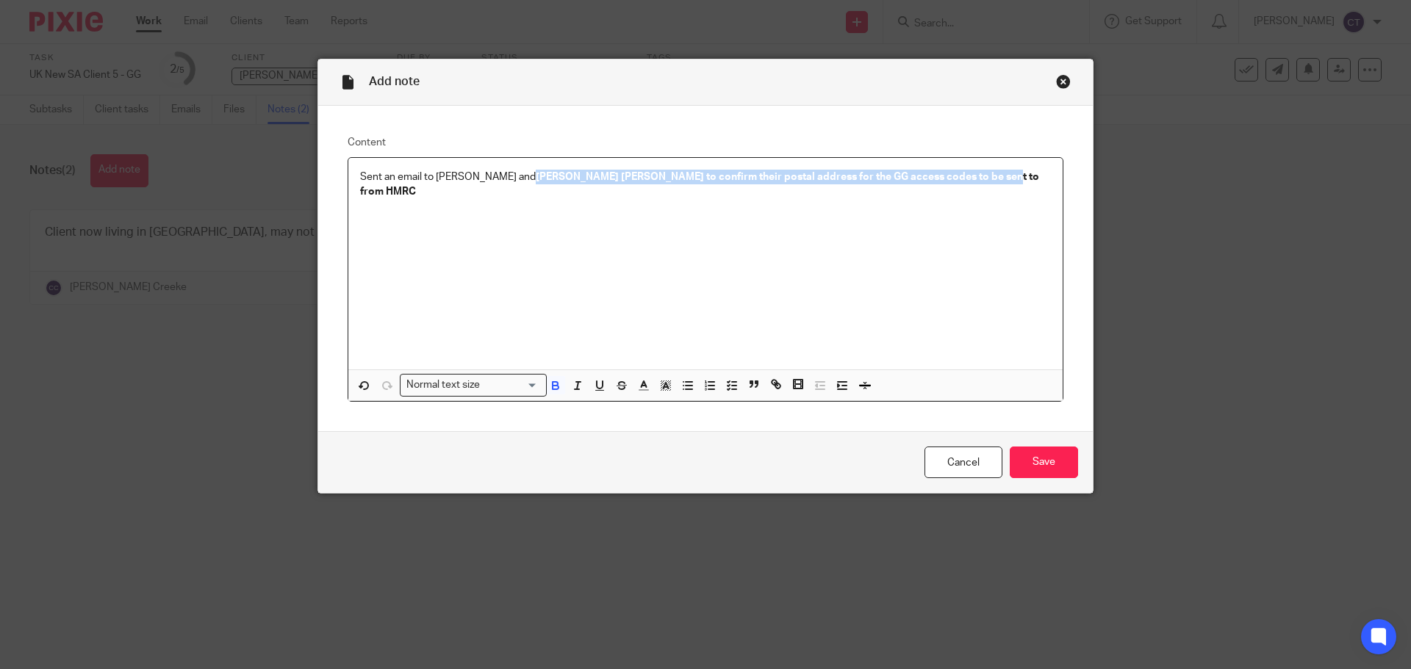
drag, startPoint x: 962, startPoint y: 179, endPoint x: 487, endPoint y: 181, distance: 475.3
click at [487, 181] on p "Sent an email to Wendy and Teigue Payne to confirm their postal address for the…" at bounding box center [705, 185] width 691 height 30
click at [552, 383] on icon "button" at bounding box center [554, 384] width 5 height 4
click at [1037, 457] on input "Save" at bounding box center [1043, 463] width 68 height 32
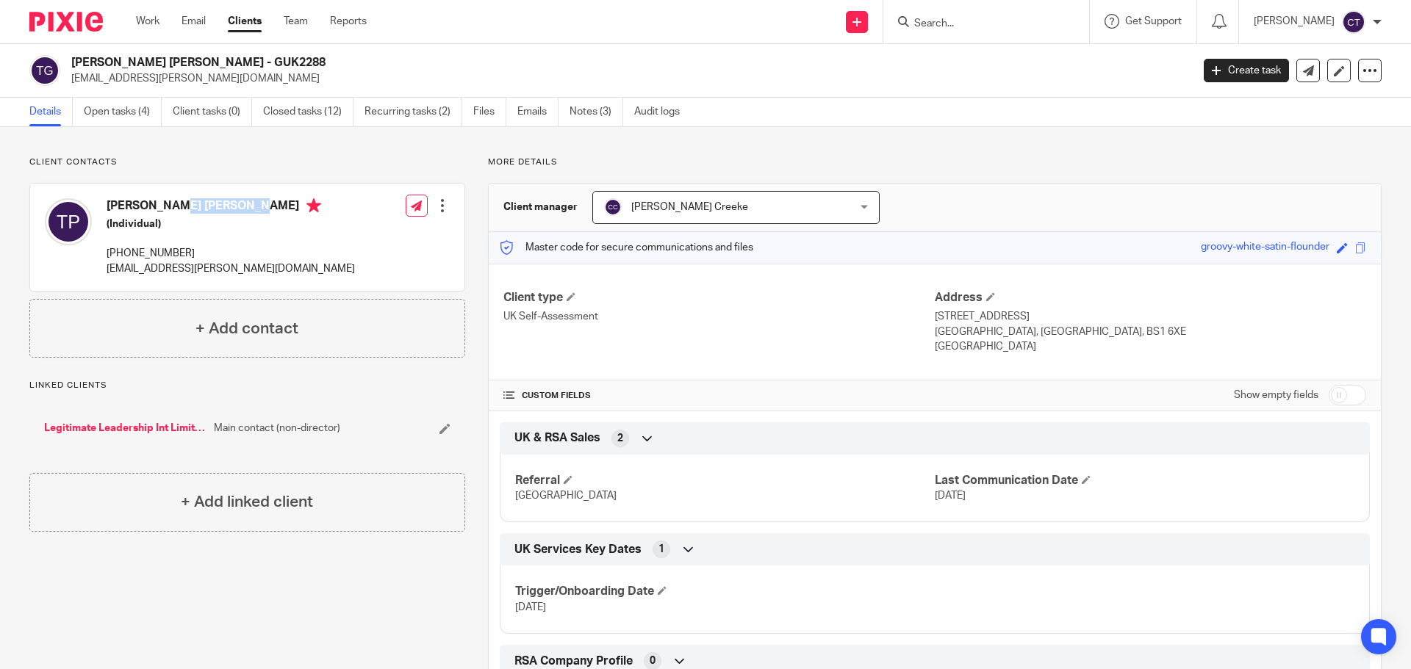
click at [102, 201] on div "[PERSON_NAME] [PERSON_NAME] (Individual) [PHONE_NUMBER] [EMAIL_ADDRESS][PERSON_…" at bounding box center [200, 237] width 310 height 93
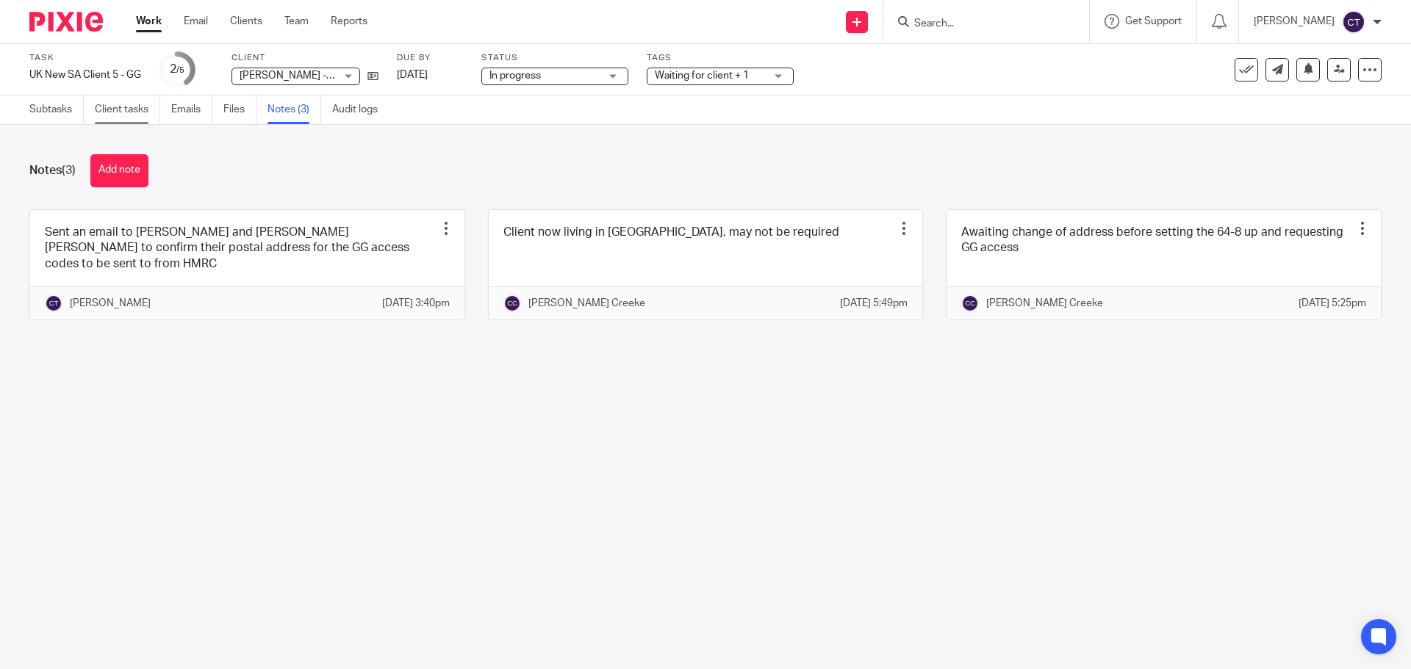
click at [107, 114] on link "Client tasks" at bounding box center [127, 110] width 65 height 29
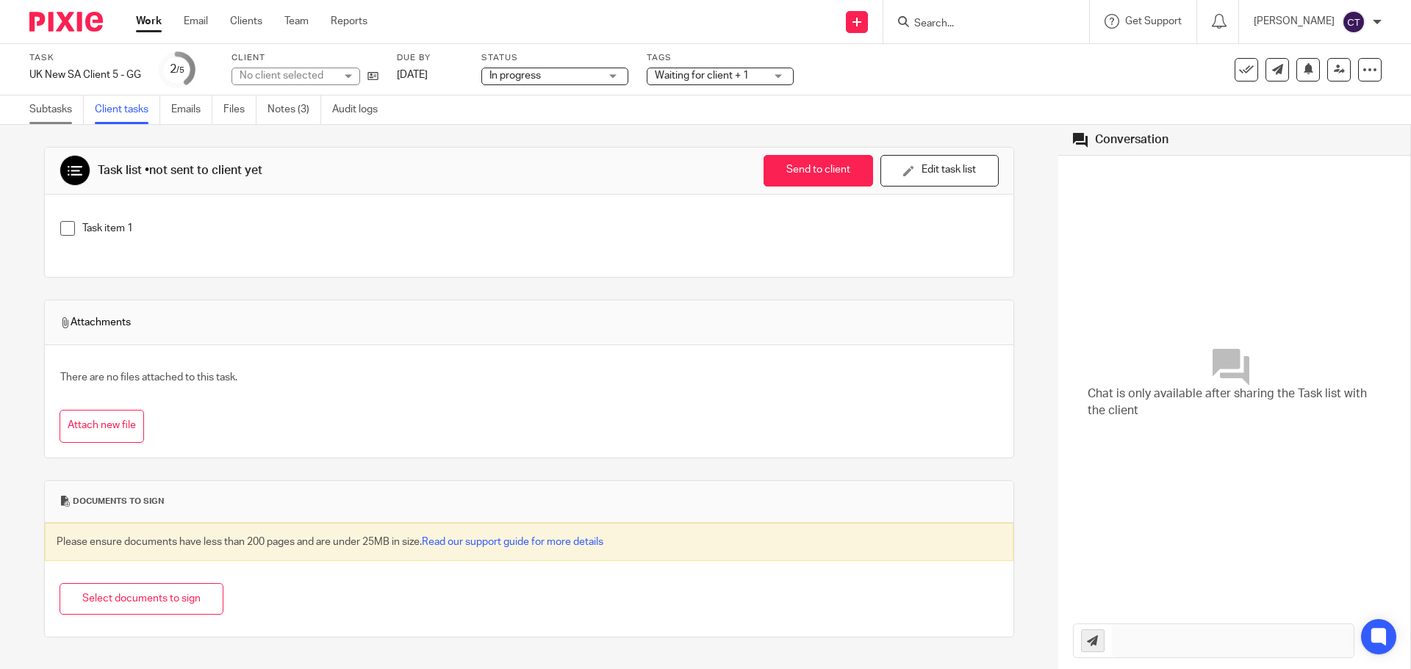
click at [42, 103] on link "Subtasks" at bounding box center [56, 110] width 54 height 29
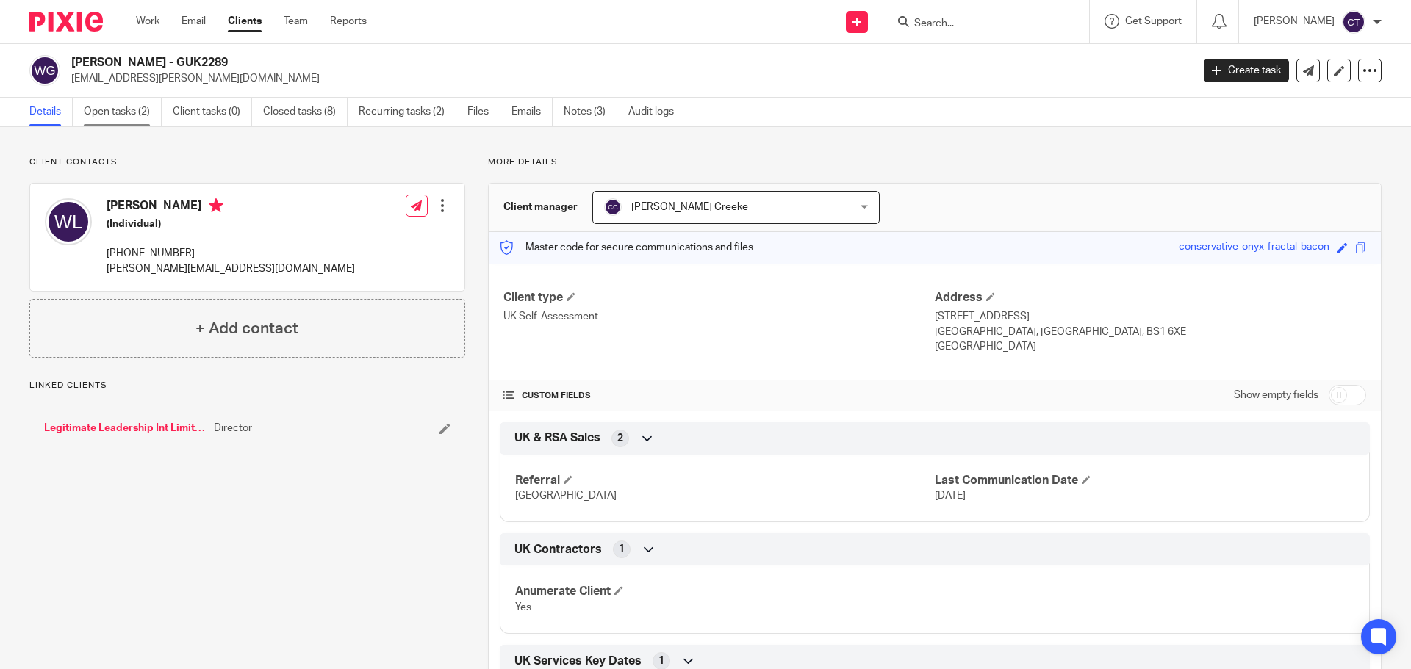
click at [127, 115] on link "Open tasks (2)" at bounding box center [123, 112] width 78 height 29
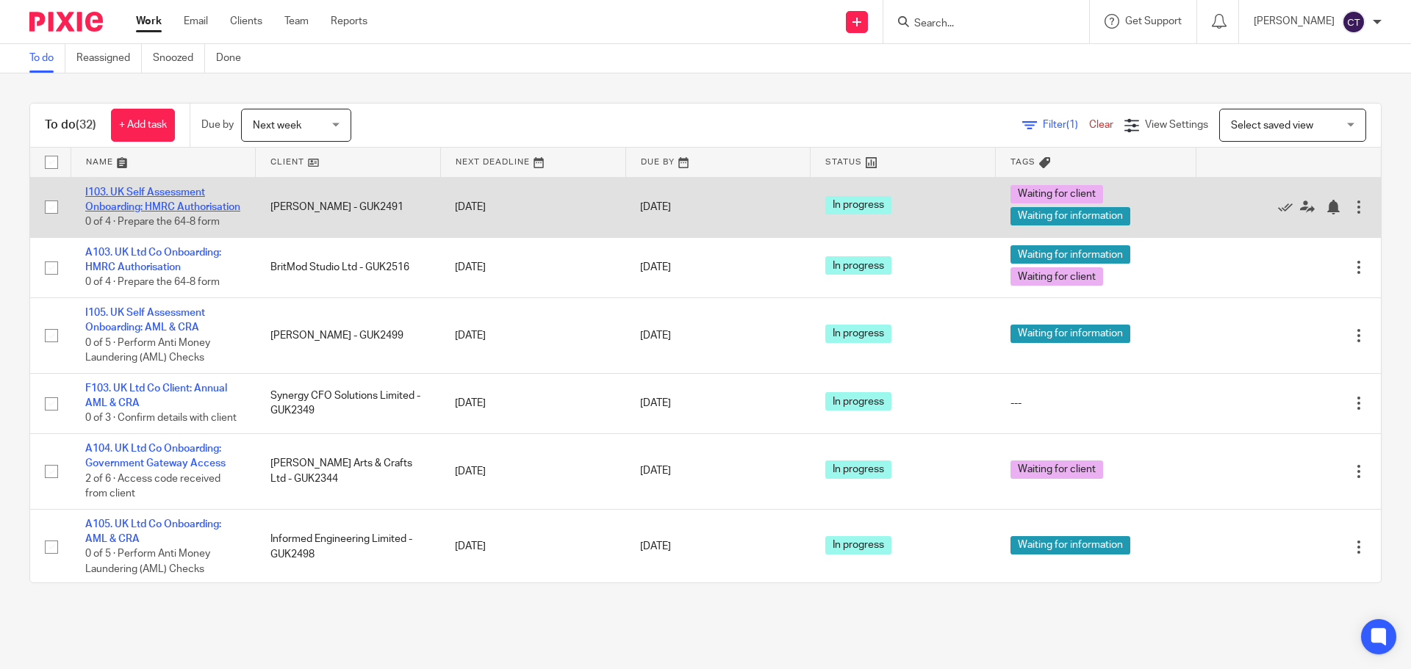
drag, startPoint x: 118, startPoint y: 199, endPoint x: 132, endPoint y: 195, distance: 14.4
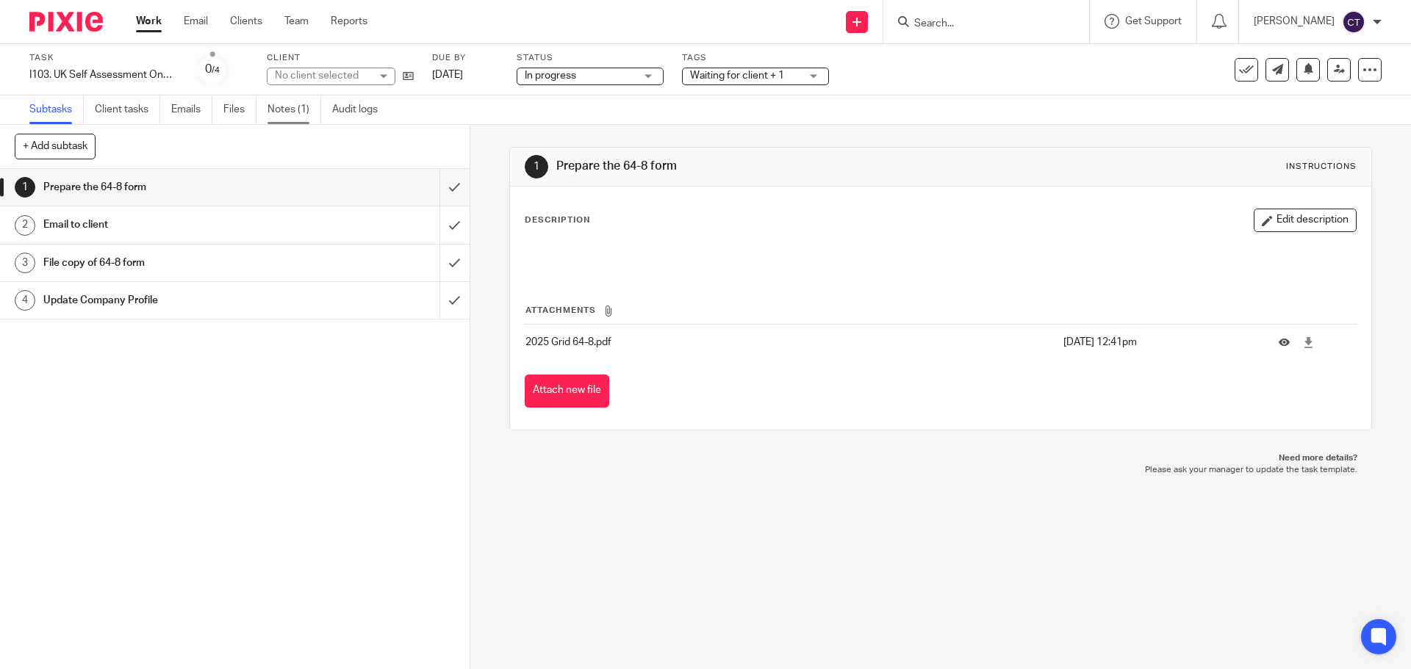
drag, startPoint x: 0, startPoint y: 0, endPoint x: 284, endPoint y: 108, distance: 304.1
click at [284, 108] on link "Notes (1)" at bounding box center [294, 110] width 54 height 29
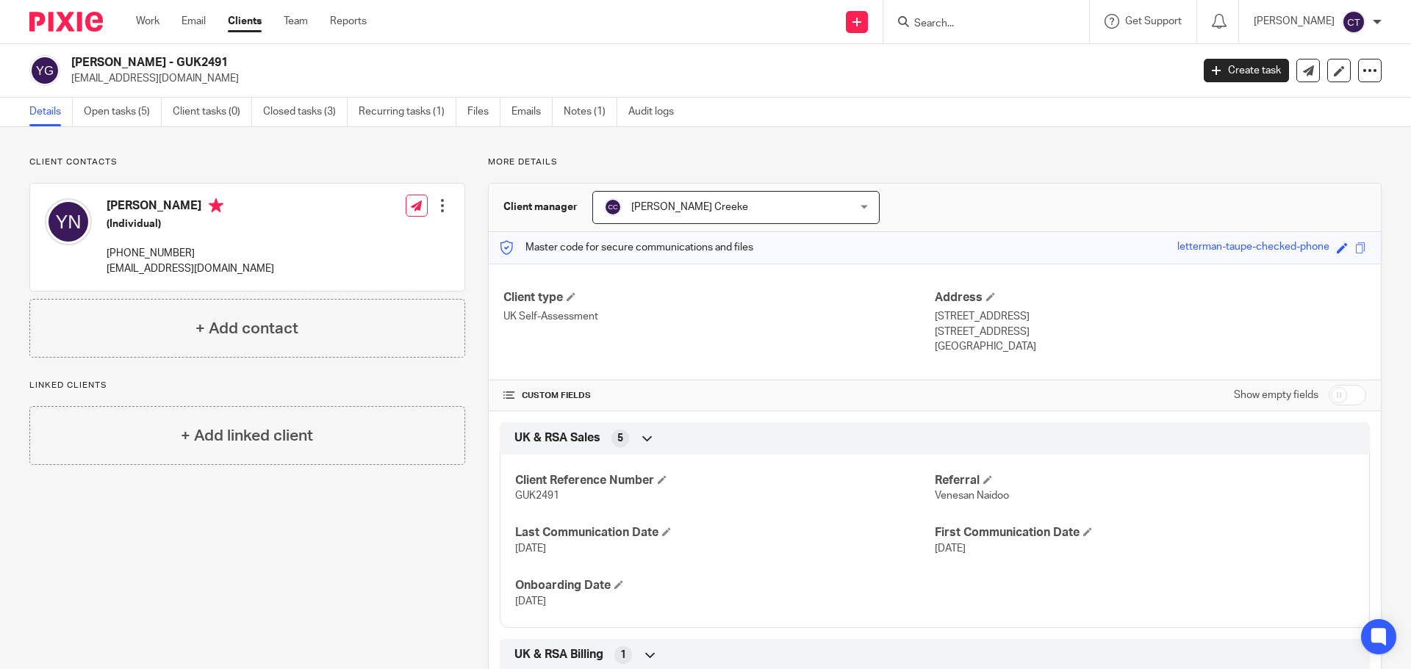
drag, startPoint x: 165, startPoint y: 62, endPoint x: 68, endPoint y: 56, distance: 97.2
click at [68, 56] on div "[PERSON_NAME] - GUK2491 [EMAIL_ADDRESS][DOMAIN_NAME]" at bounding box center [605, 70] width 1152 height 31
copy h2 "Yushavia Naidoo"
click at [584, 109] on link "Notes (1)" at bounding box center [590, 112] width 54 height 29
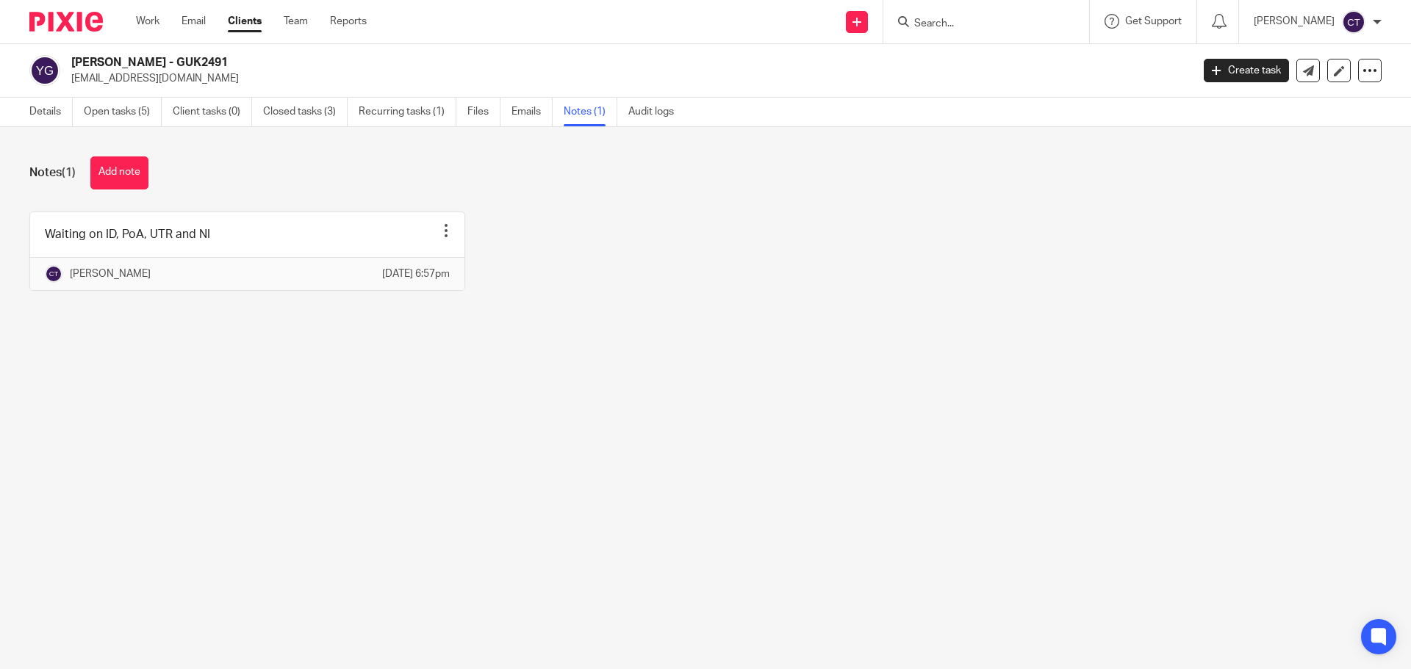
click at [120, 153] on div "Notes (1) Add note Waiting on ID, PoA, UTR and NI Pin note Edit note Delete not…" at bounding box center [705, 234] width 1411 height 215
click at [143, 176] on button "Add note" at bounding box center [119, 172] width 58 height 33
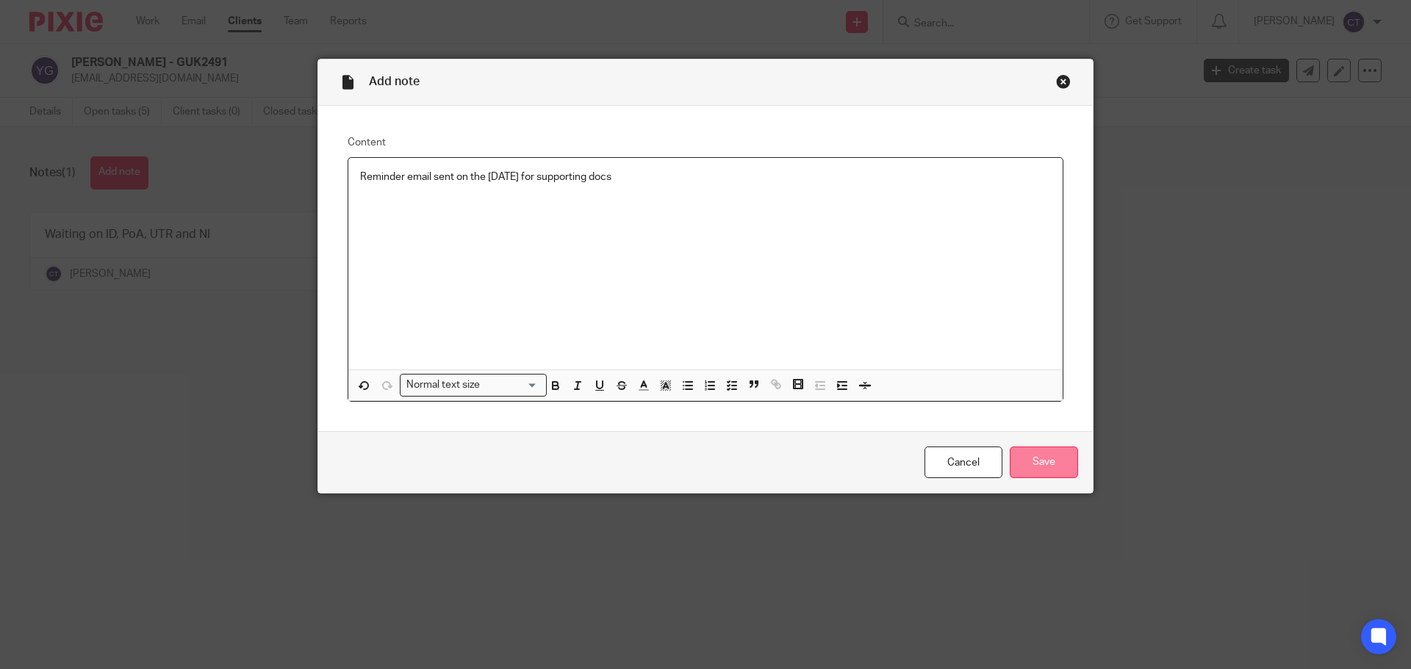
click at [1042, 467] on input "Save" at bounding box center [1043, 463] width 68 height 32
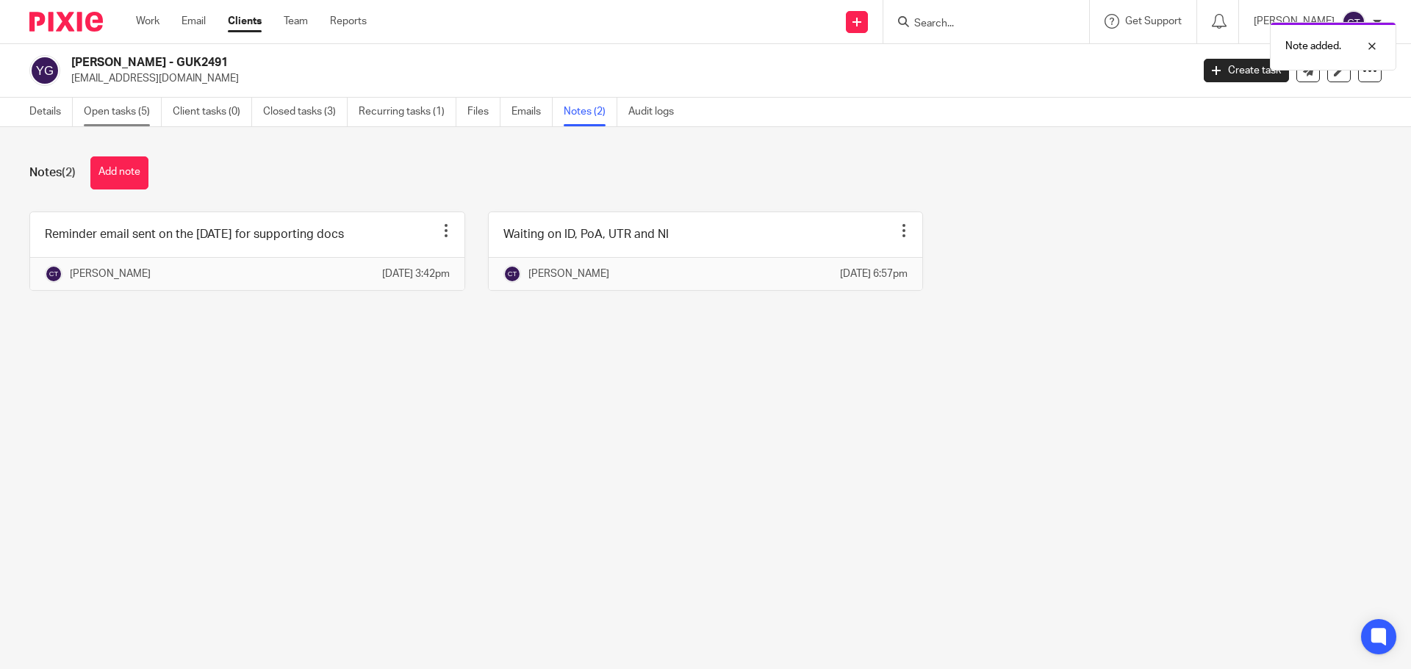
click at [104, 112] on link "Open tasks (5)" at bounding box center [123, 112] width 78 height 29
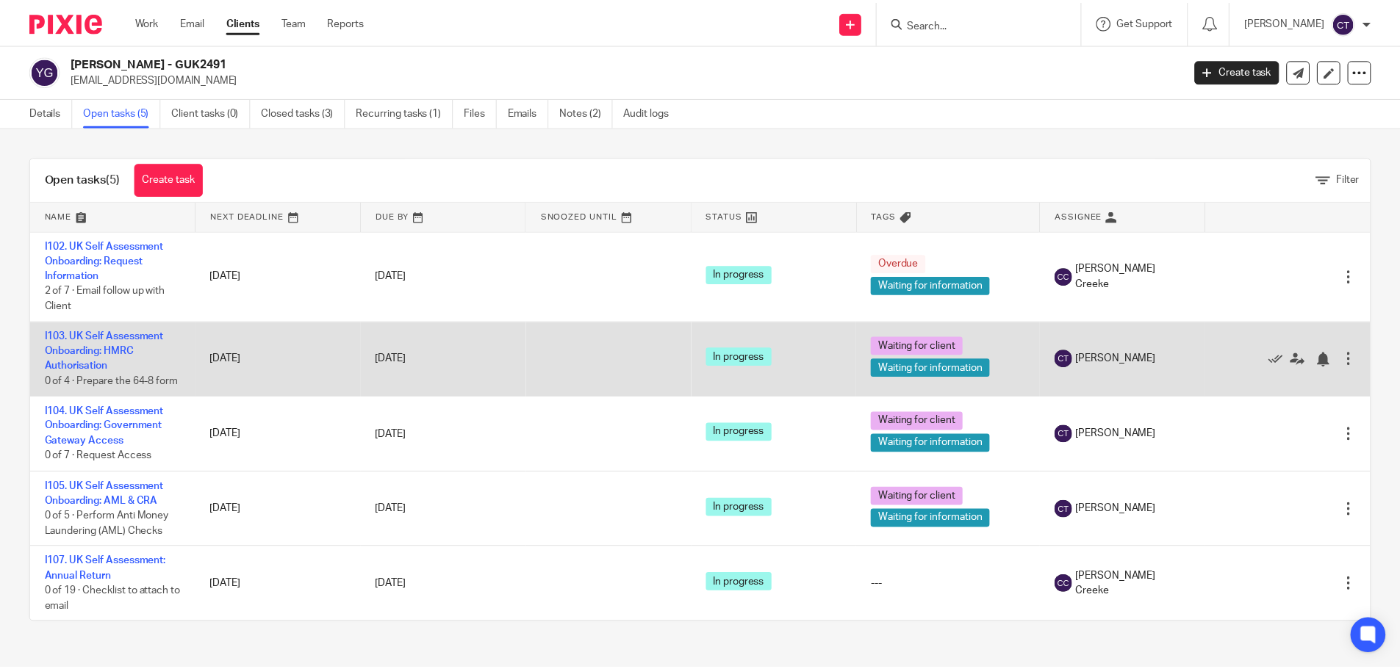
scroll to position [1, 0]
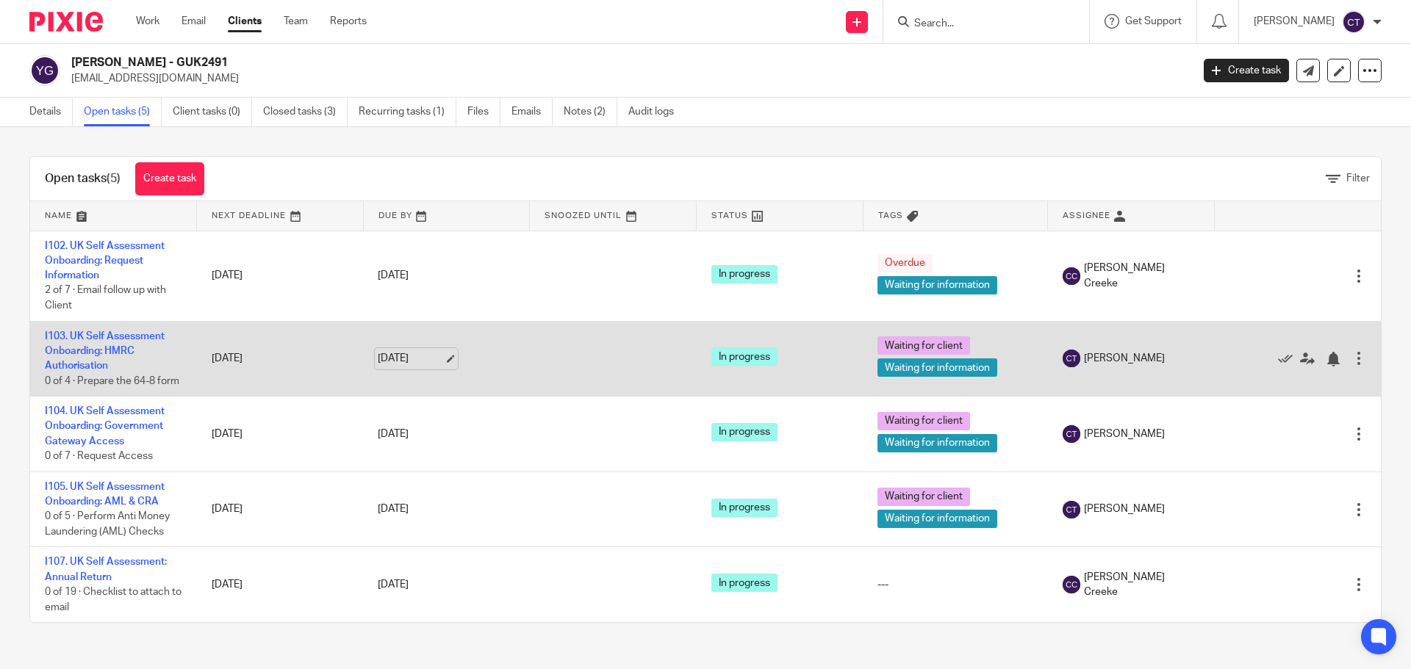
click at [410, 360] on link "[DATE]" at bounding box center [411, 358] width 66 height 15
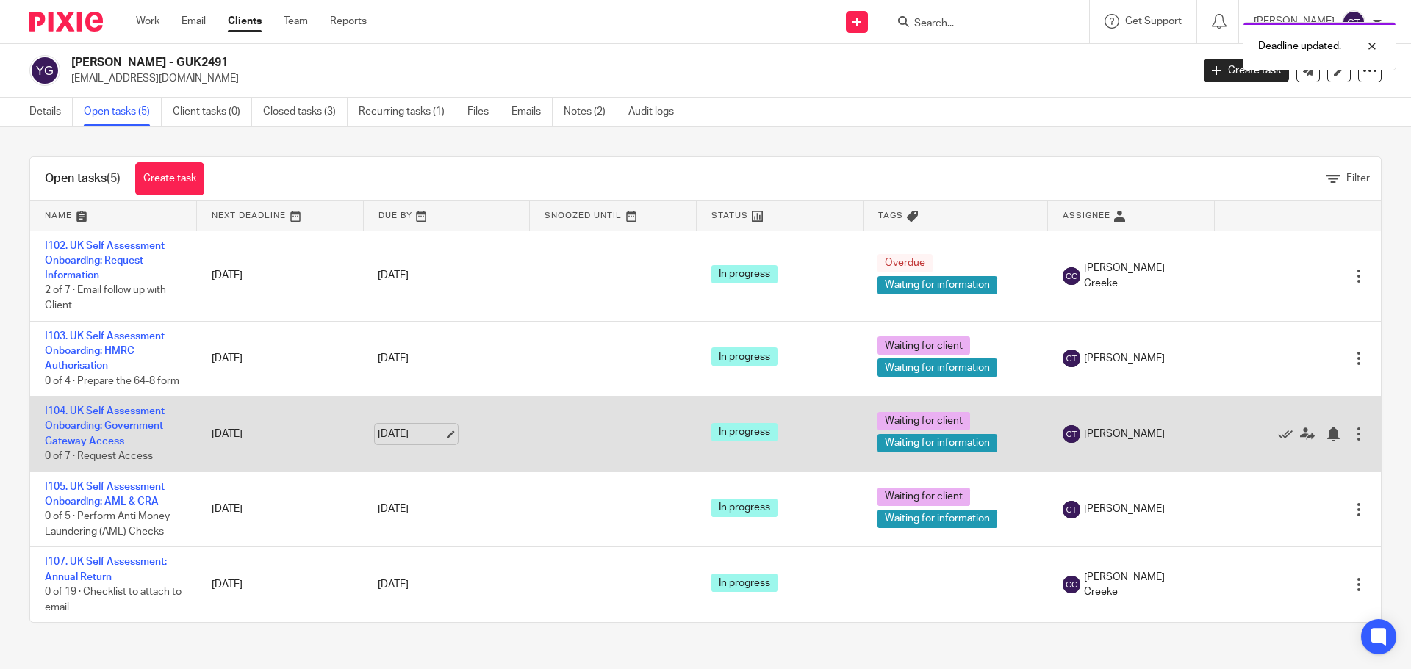
click at [424, 442] on link "27 Aug 2025" at bounding box center [411, 434] width 66 height 15
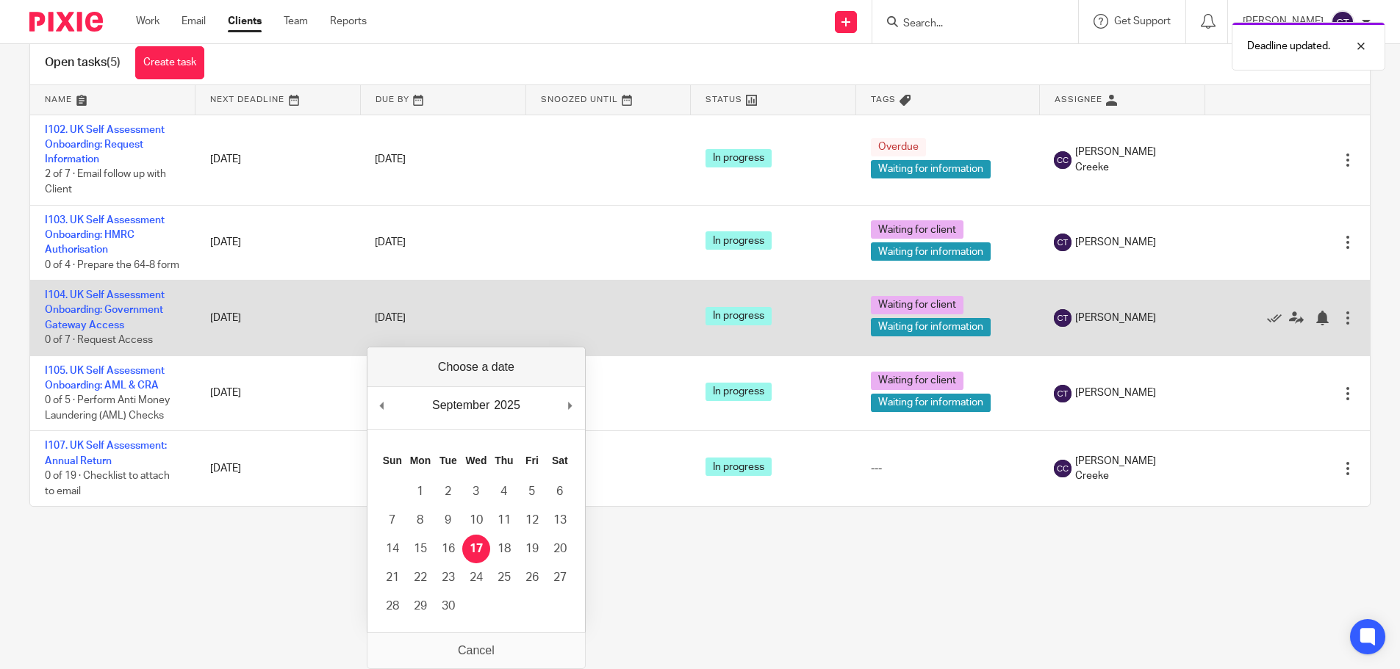
scroll to position [0, 0]
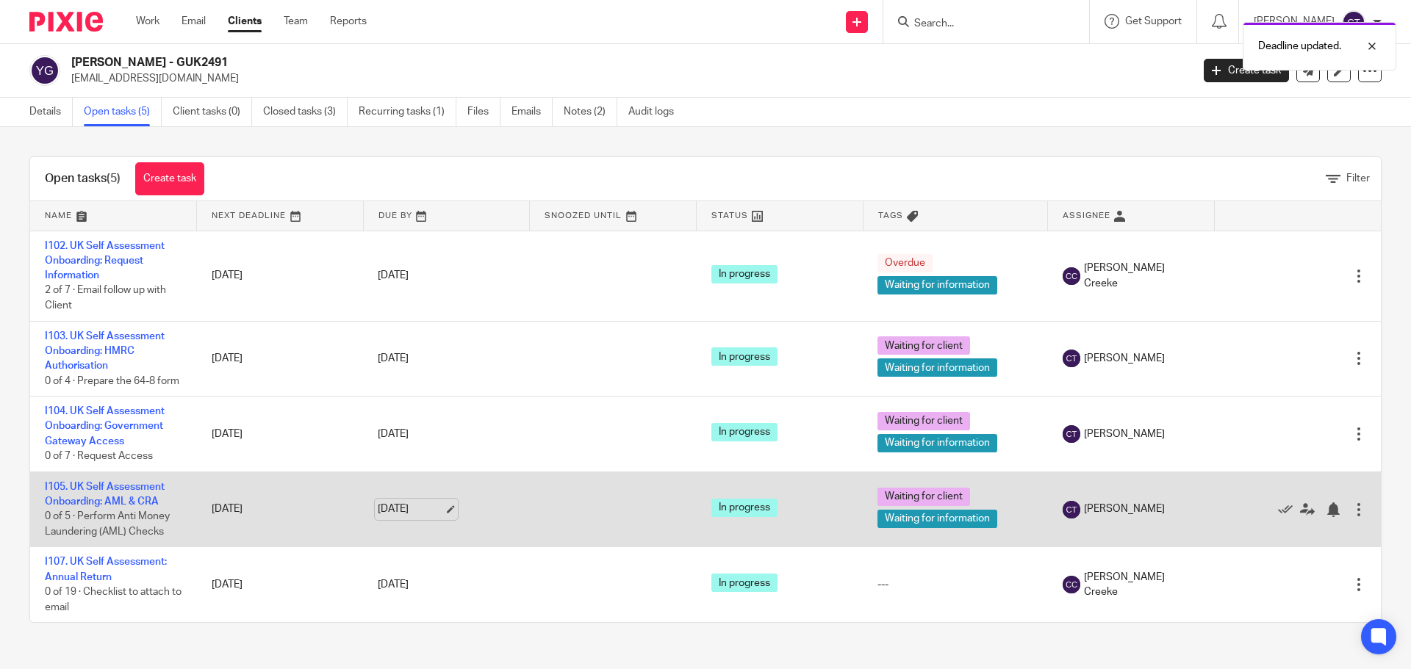
click at [419, 517] on link "27 Aug 2025" at bounding box center [411, 509] width 66 height 15
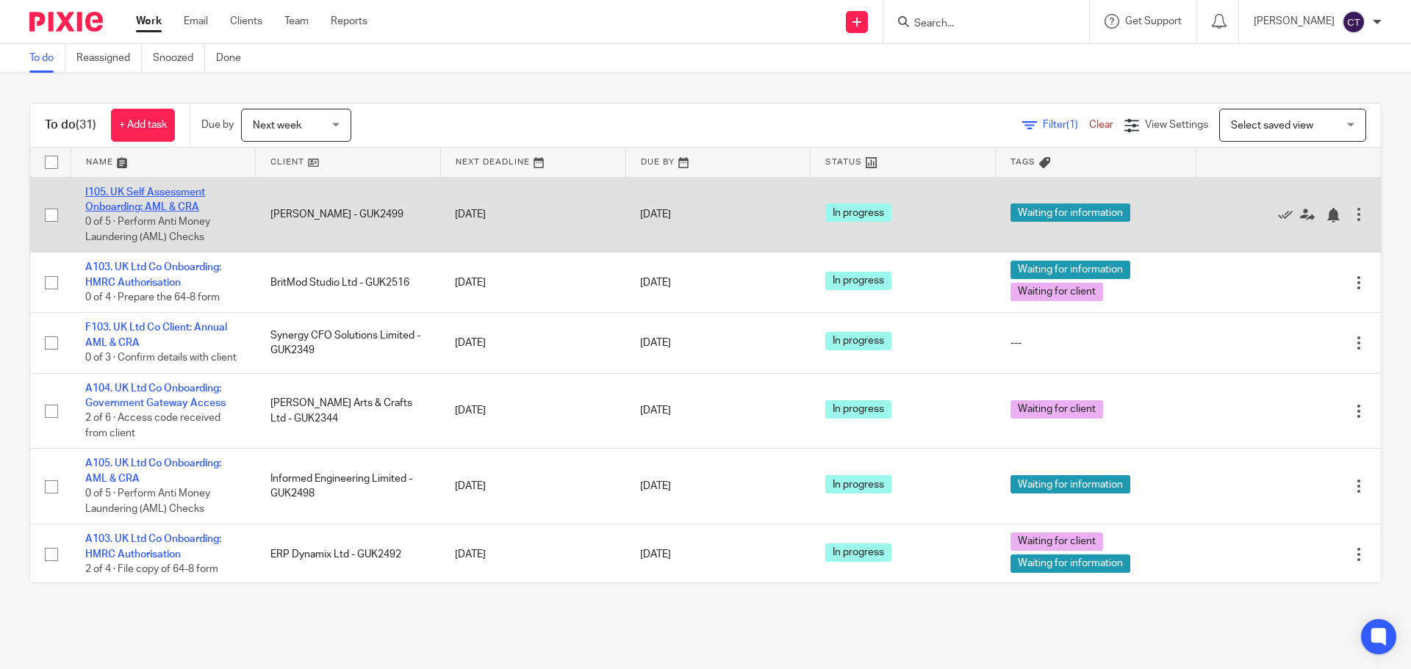
drag, startPoint x: 182, startPoint y: 198, endPoint x: 165, endPoint y: 192, distance: 18.8
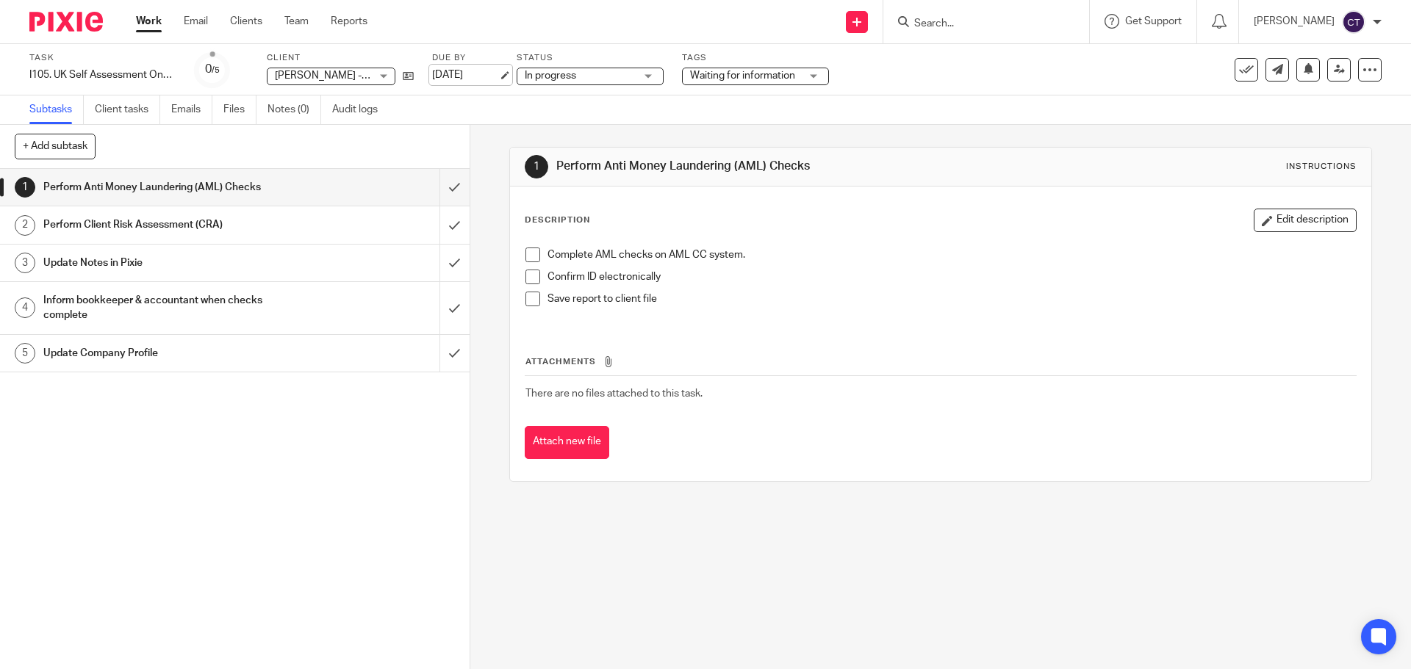
click at [492, 76] on link "21 Aug 2025" at bounding box center [465, 75] width 66 height 15
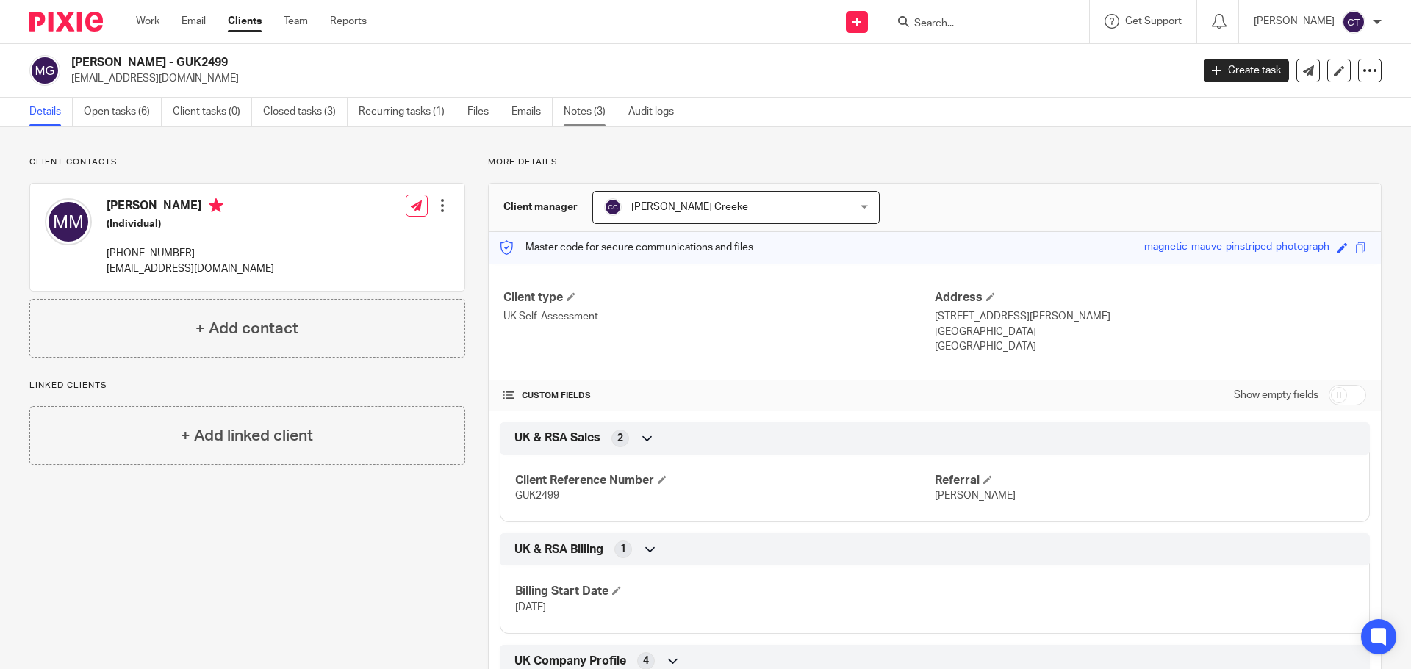
click at [565, 112] on link "Notes (3)" at bounding box center [590, 112] width 54 height 29
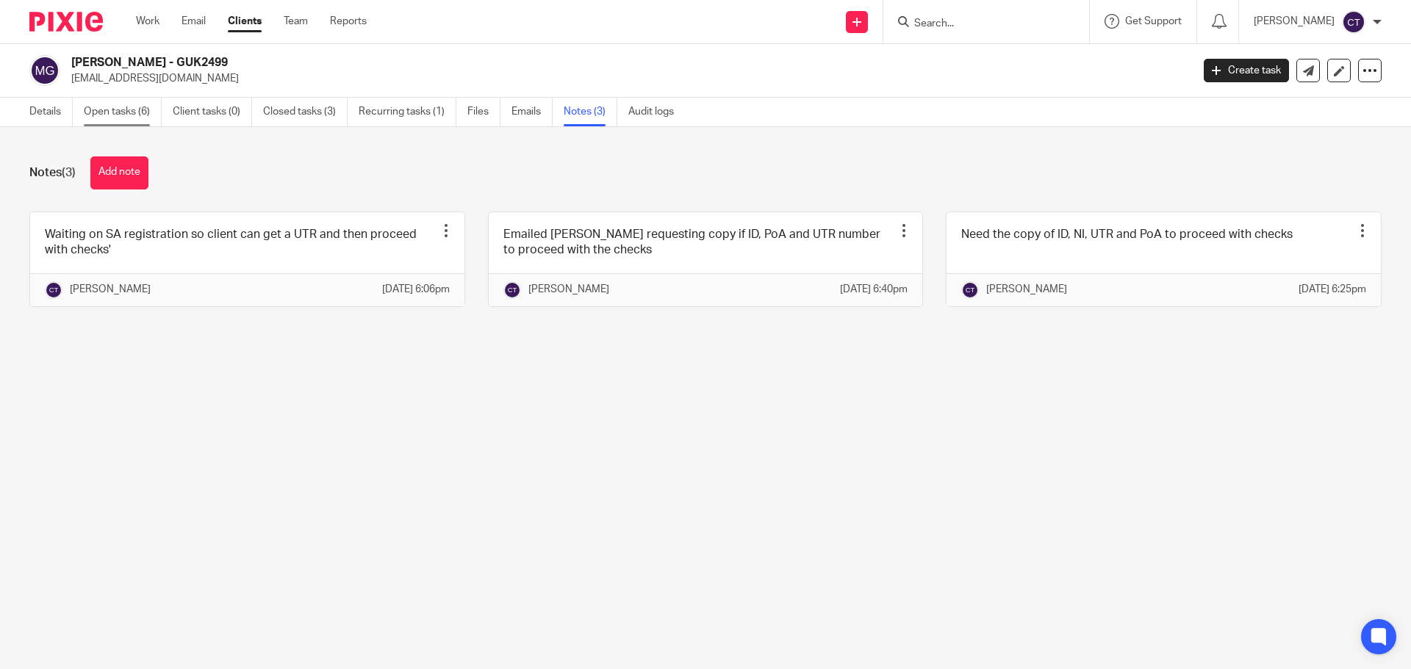
click at [115, 107] on link "Open tasks (6)" at bounding box center [123, 112] width 78 height 29
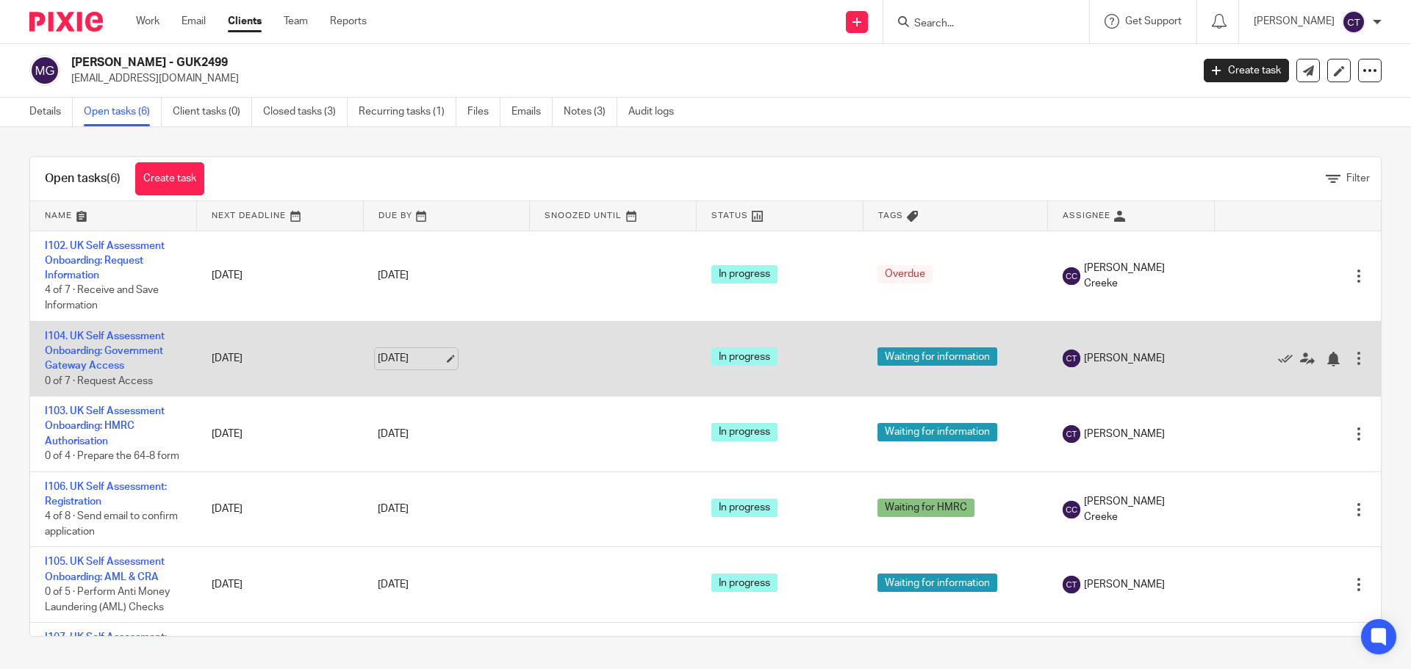
click at [410, 352] on link "27 Aug 2025" at bounding box center [411, 358] width 66 height 15
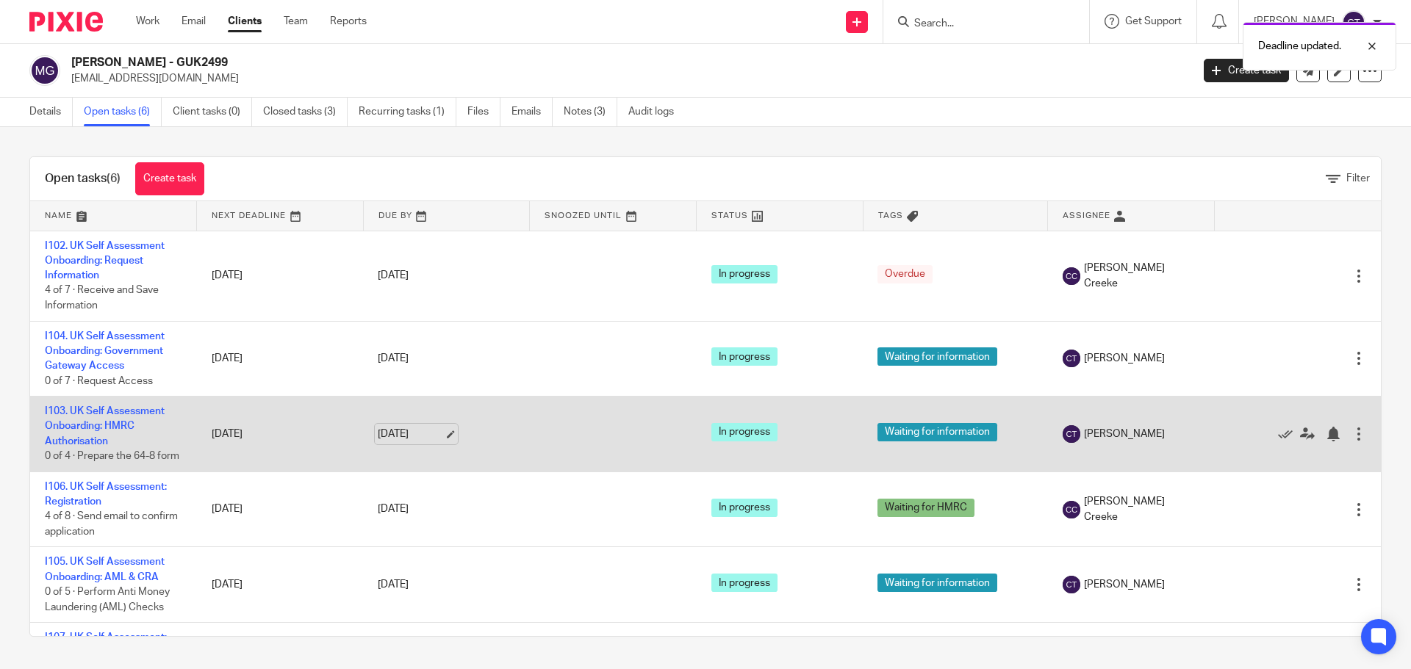
click at [410, 439] on link "27 Aug 2025" at bounding box center [411, 434] width 66 height 15
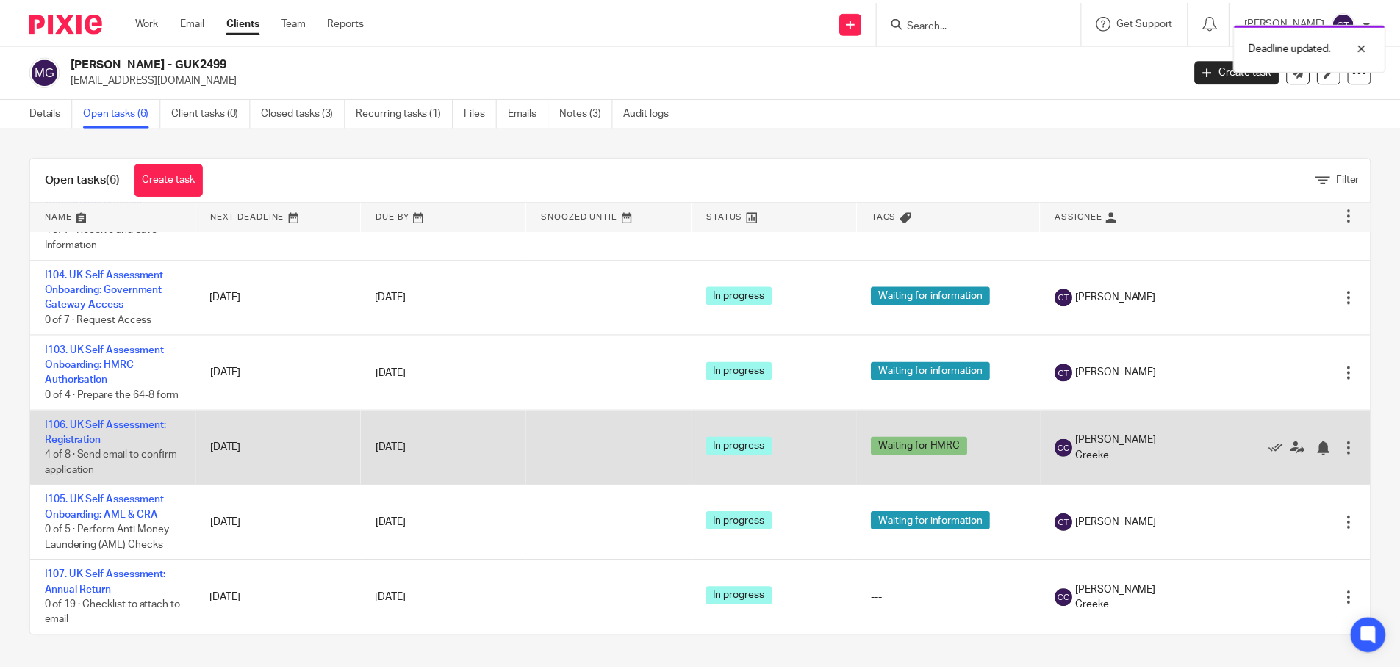
scroll to position [77, 0]
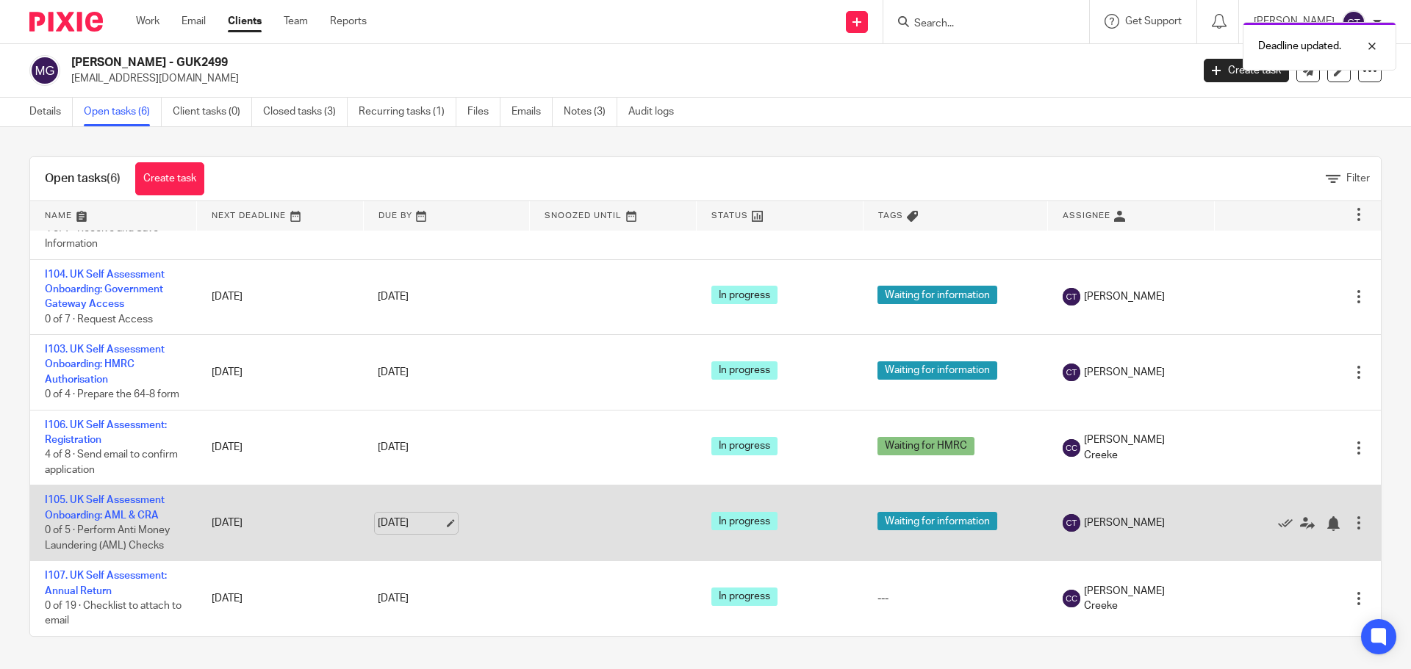
click at [411, 523] on link "10 Sep 2025" at bounding box center [411, 523] width 66 height 15
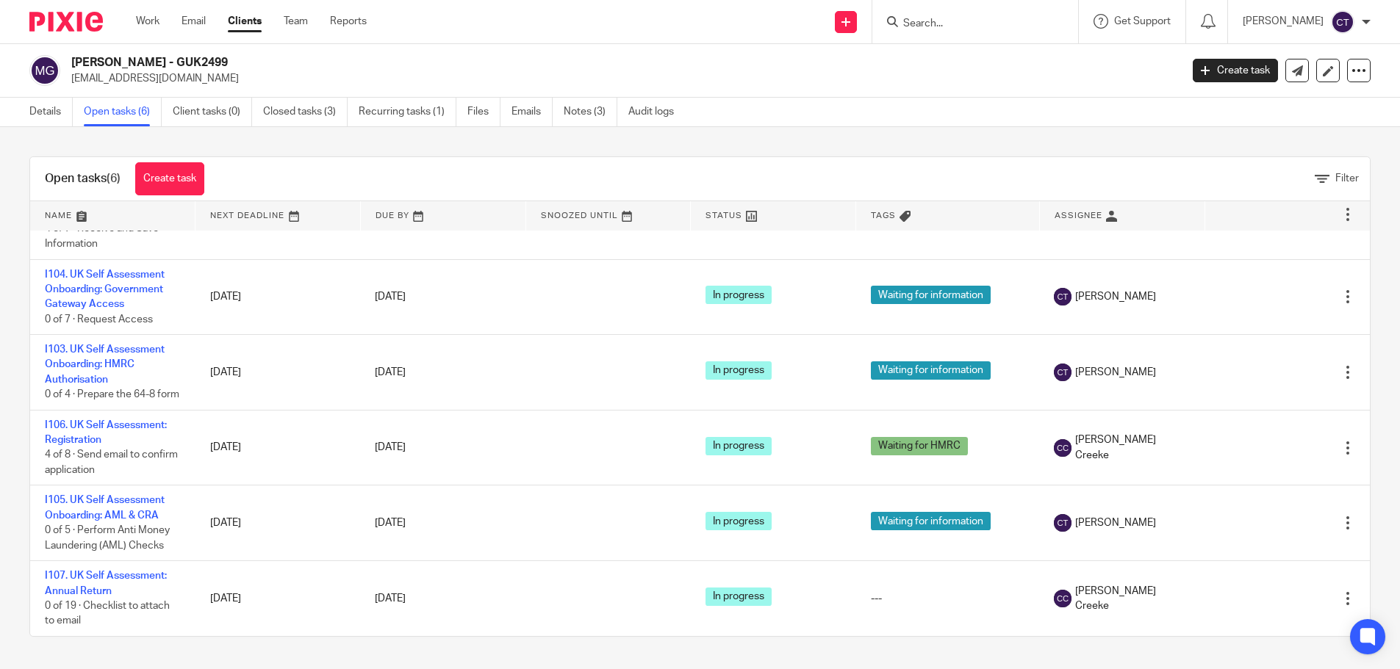
scroll to position [0, 0]
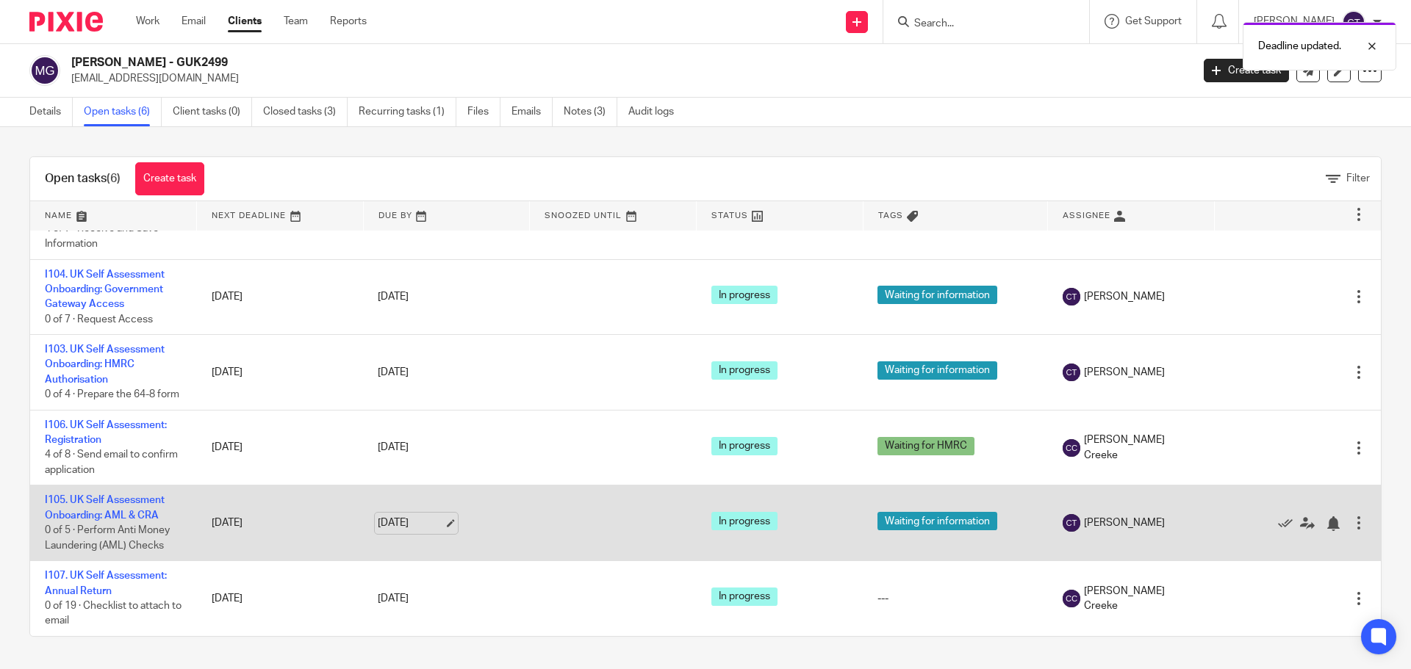
click at [417, 524] on link "10 Sep 2025" at bounding box center [411, 523] width 66 height 15
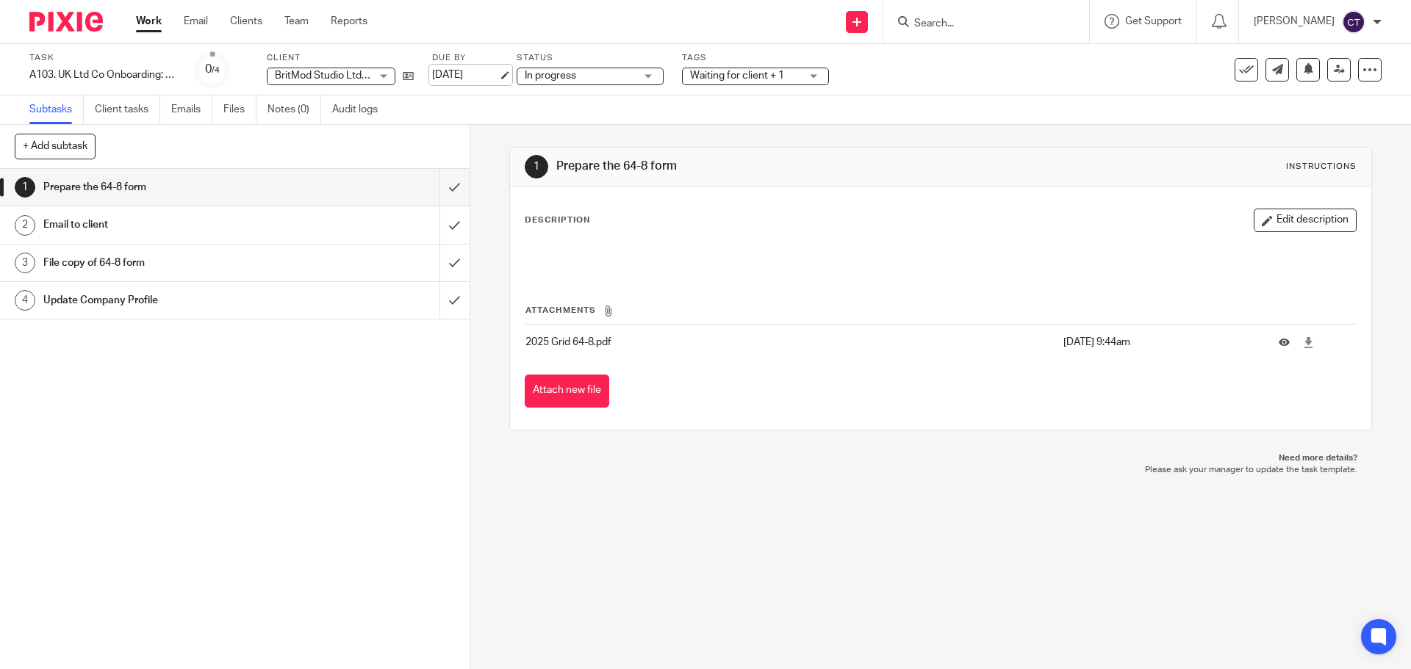
click at [496, 79] on link "[DATE]" at bounding box center [465, 75] width 66 height 15
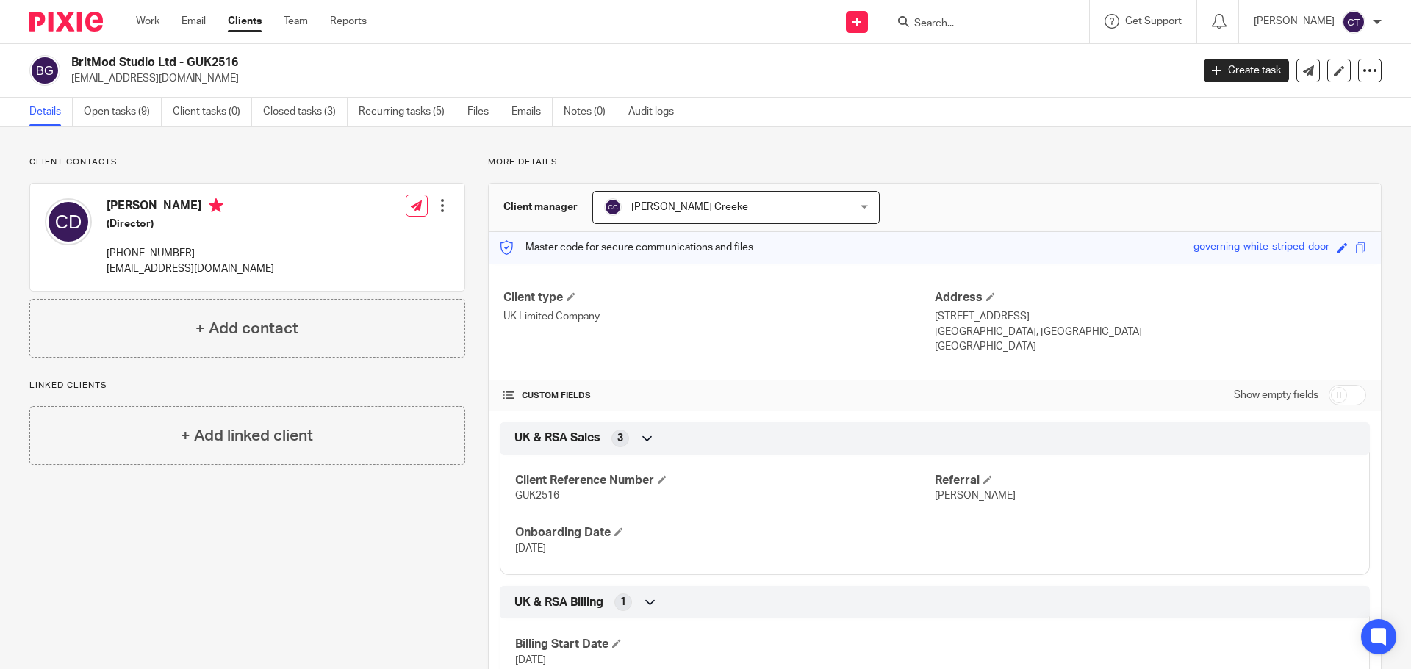
drag, startPoint x: 178, startPoint y: 57, endPoint x: 70, endPoint y: 62, distance: 108.2
click at [70, 62] on div "BritMod Studio Ltd - GUK2516 events@britmodstudio.com" at bounding box center [605, 70] width 1152 height 31
click at [589, 112] on link "Notes (0)" at bounding box center [590, 112] width 54 height 29
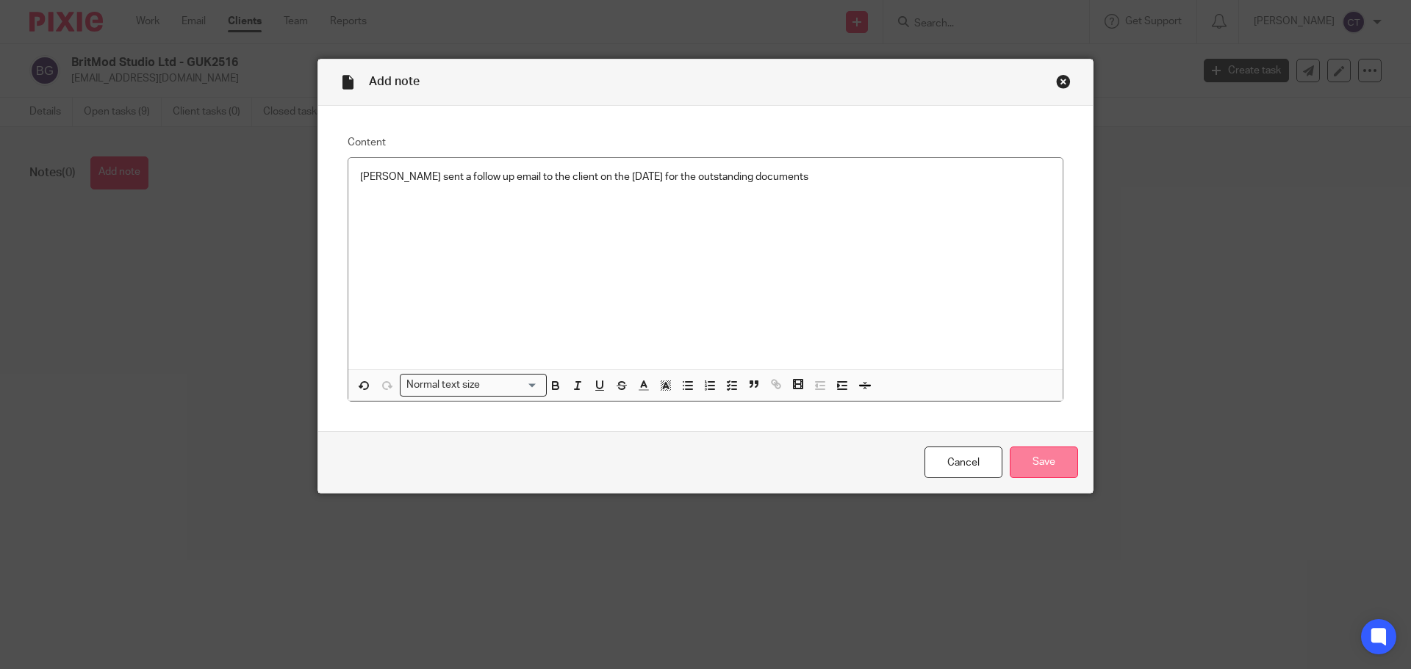
click at [1032, 458] on input "Save" at bounding box center [1043, 463] width 68 height 32
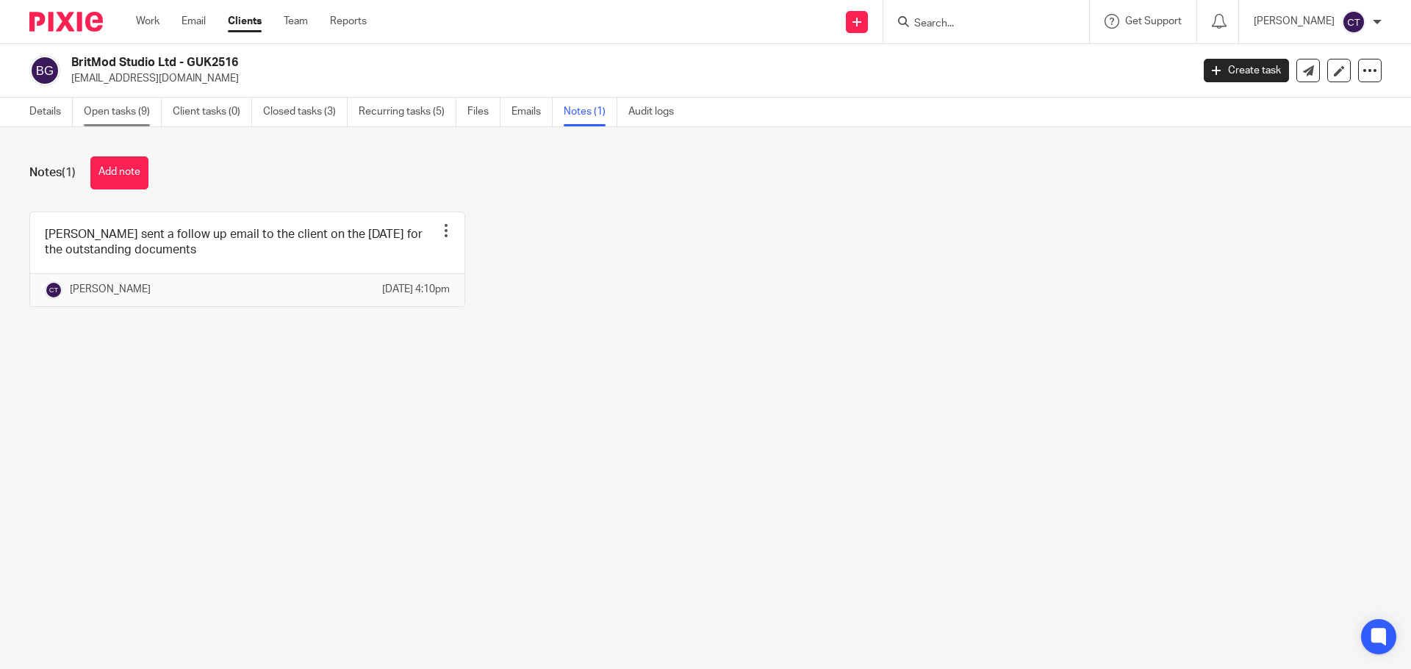
click at [115, 100] on link "Open tasks (9)" at bounding box center [123, 112] width 78 height 29
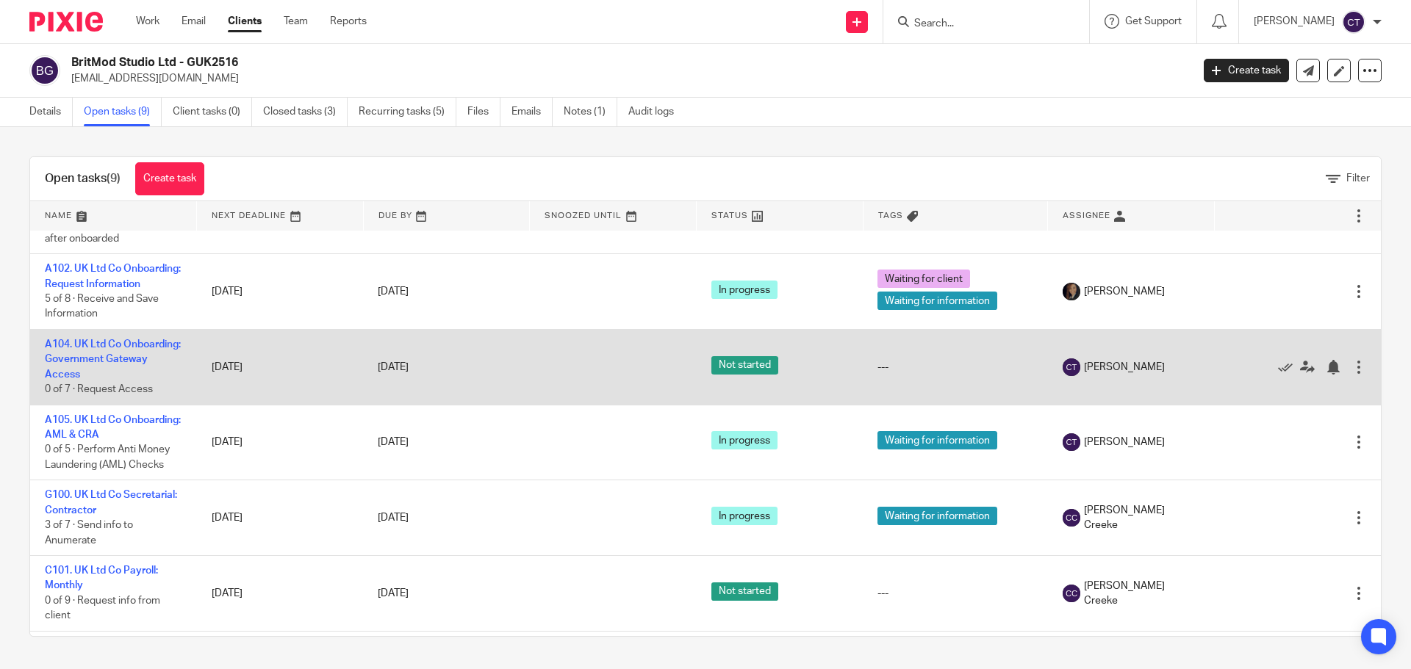
scroll to position [73, 0]
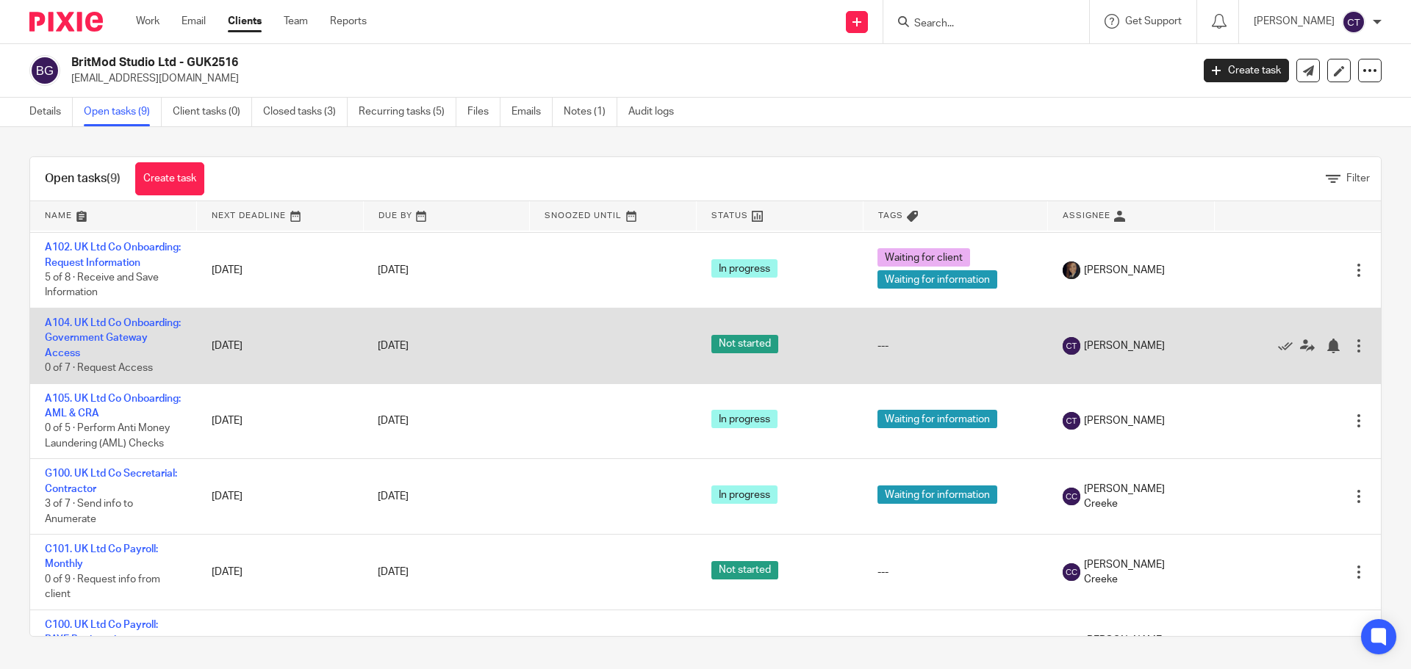
drag, startPoint x: 417, startPoint y: 372, endPoint x: 474, endPoint y: 388, distance: 58.8
click at [417, 354] on link "[DATE]" at bounding box center [411, 346] width 66 height 15
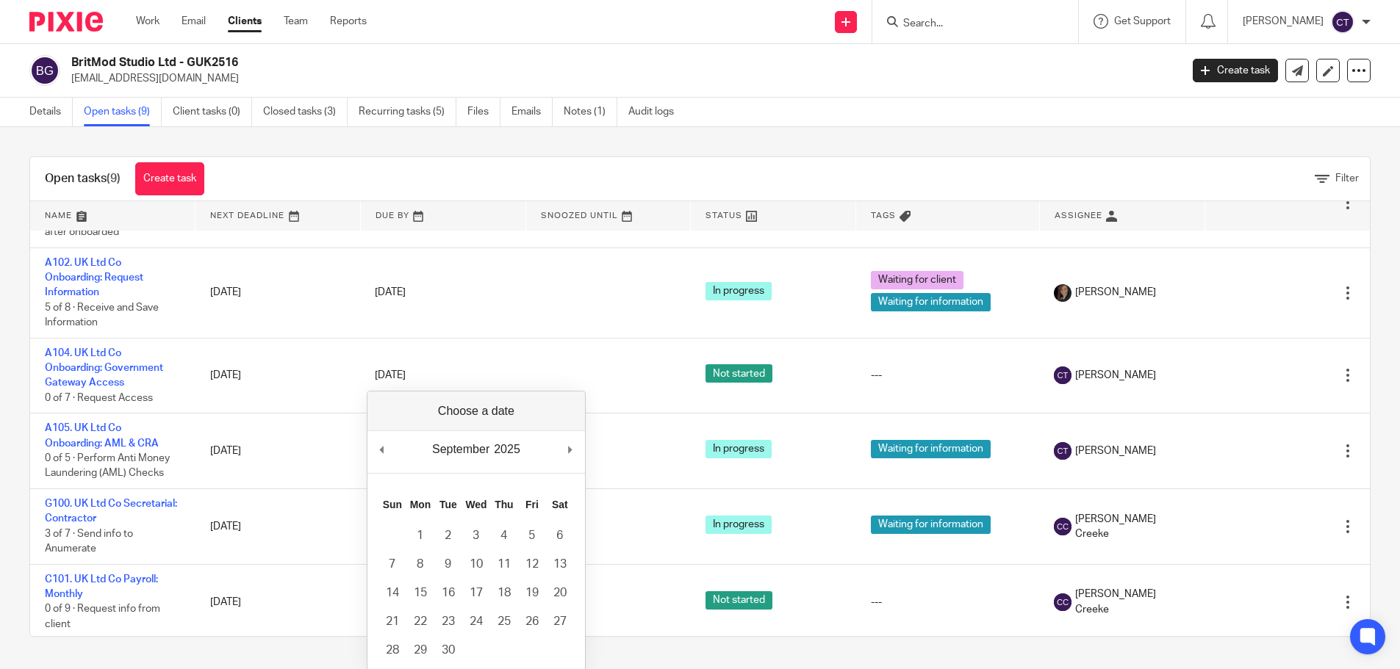
drag, startPoint x: 576, startPoint y: 446, endPoint x: 553, endPoint y: 481, distance: 42.0
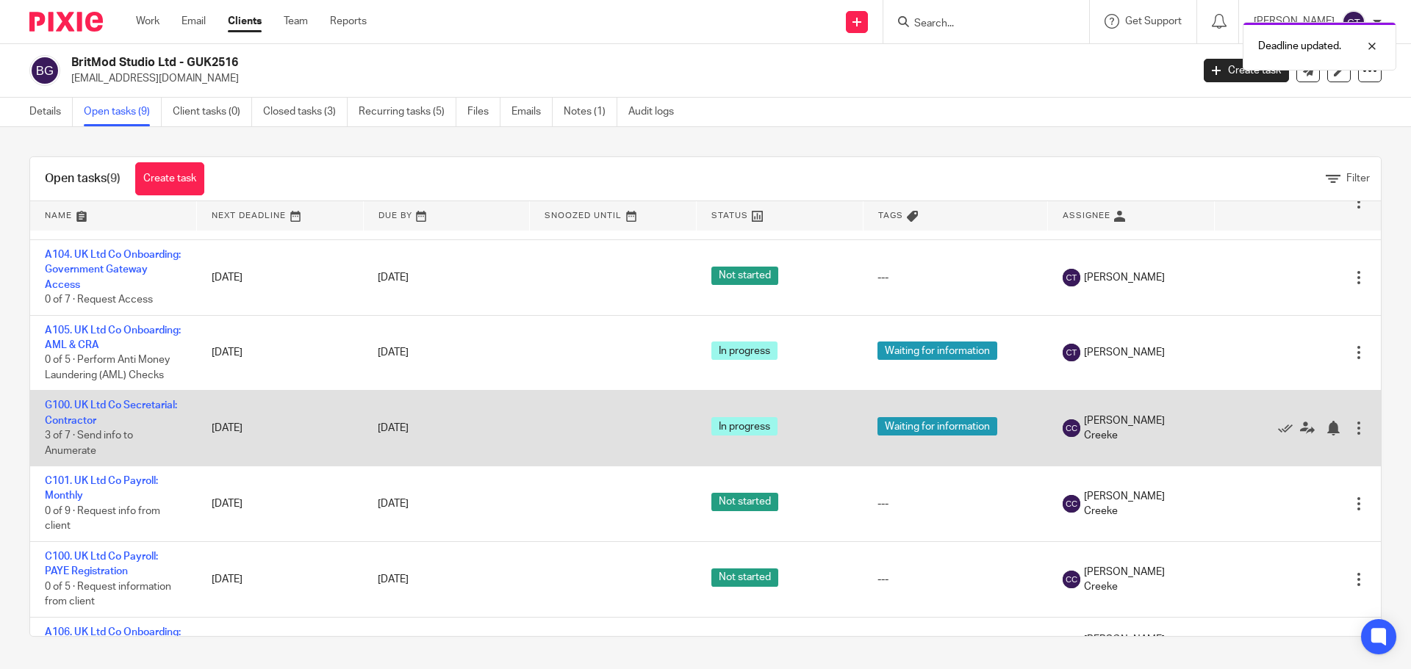
scroll to position [147, 0]
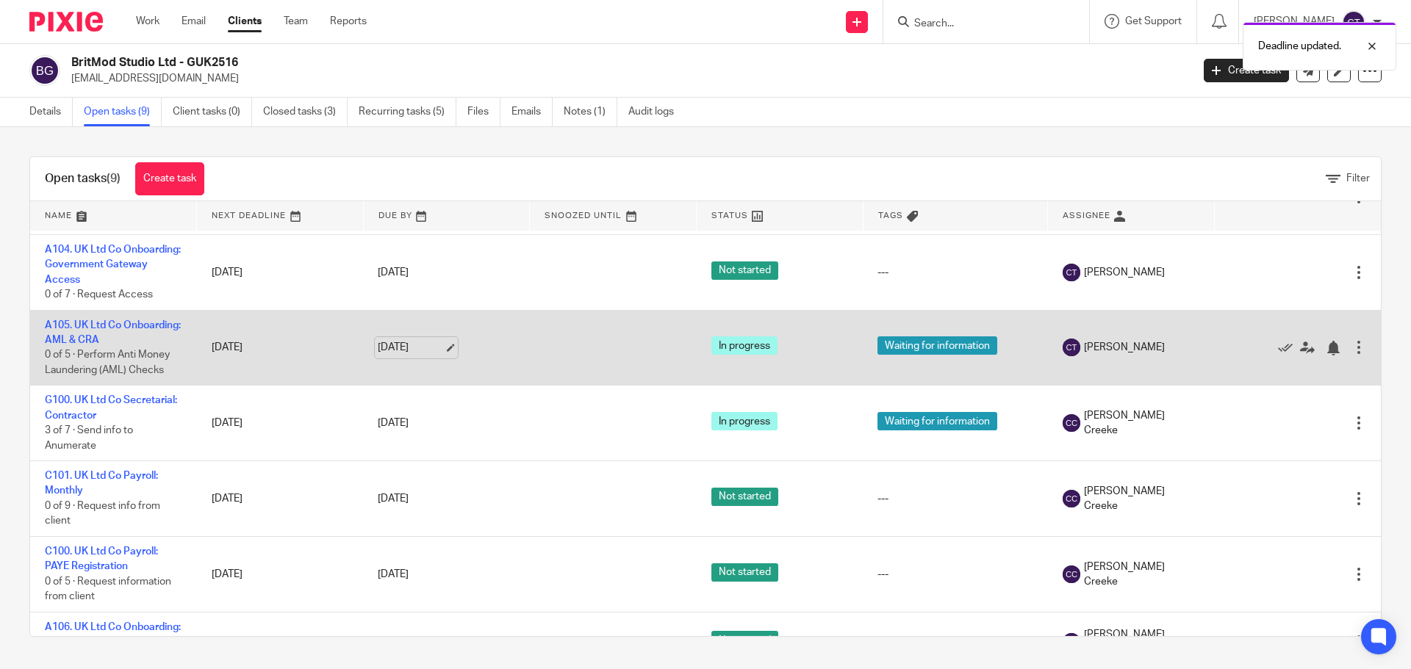
click at [400, 356] on link "[DATE]" at bounding box center [411, 347] width 66 height 15
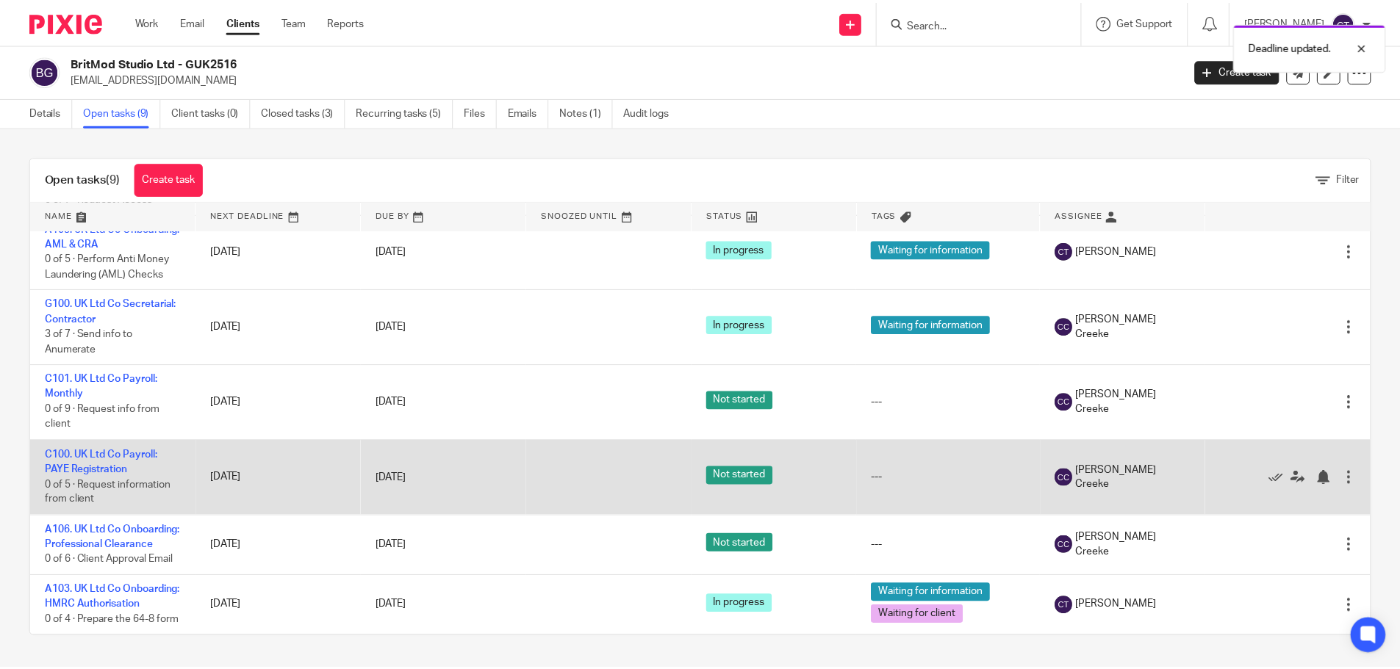
scroll to position [318, 0]
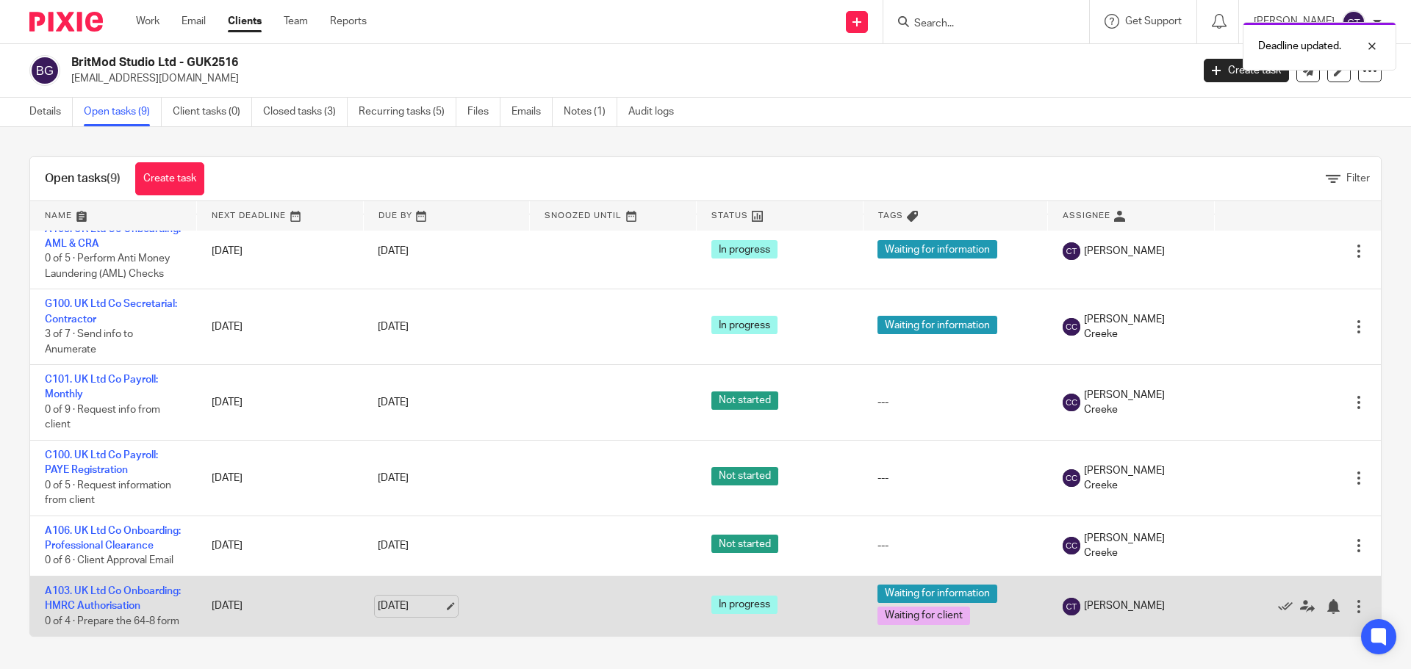
click at [416, 599] on link "[DATE]" at bounding box center [411, 606] width 66 height 15
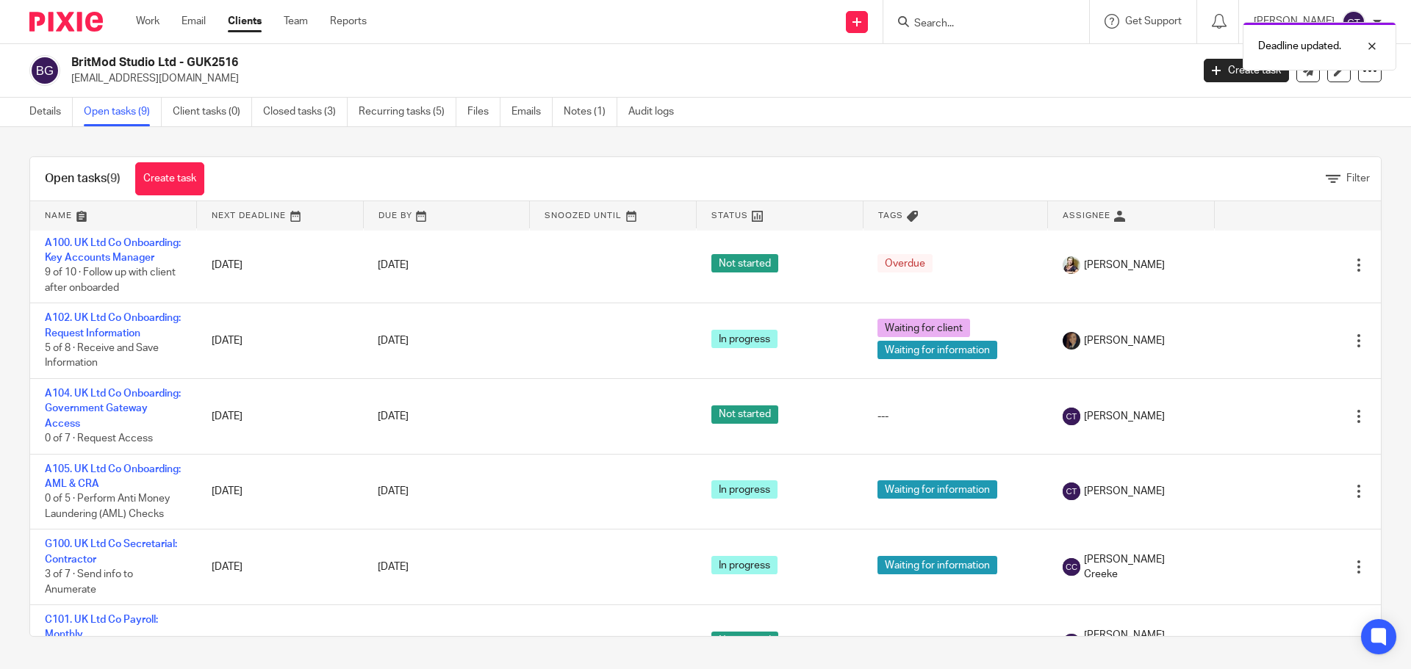
scroll to position [0, 0]
